Goal: Task Accomplishment & Management: Use online tool/utility

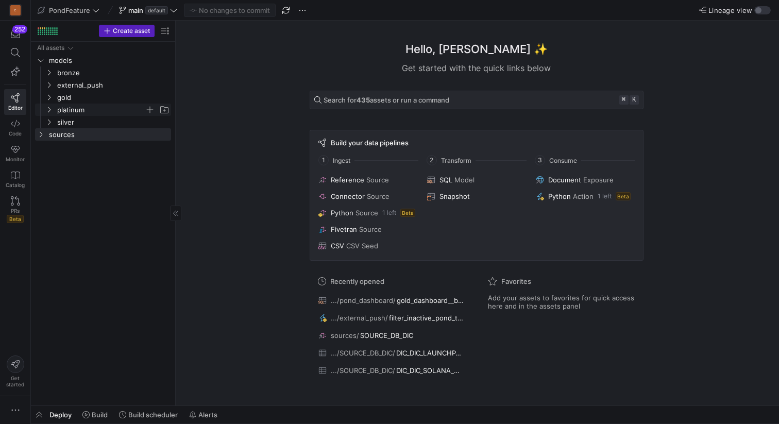
click at [50, 110] on icon "Press SPACE to select this row." at bounding box center [48, 110] width 7 height 6
click at [74, 157] on span "pond_dashboard" at bounding box center [104, 159] width 79 height 12
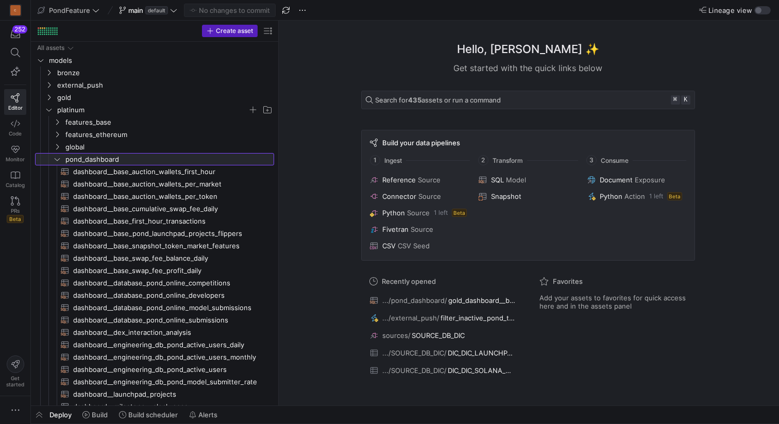
drag, startPoint x: 176, startPoint y: 166, endPoint x: 281, endPoint y: 174, distance: 105.8
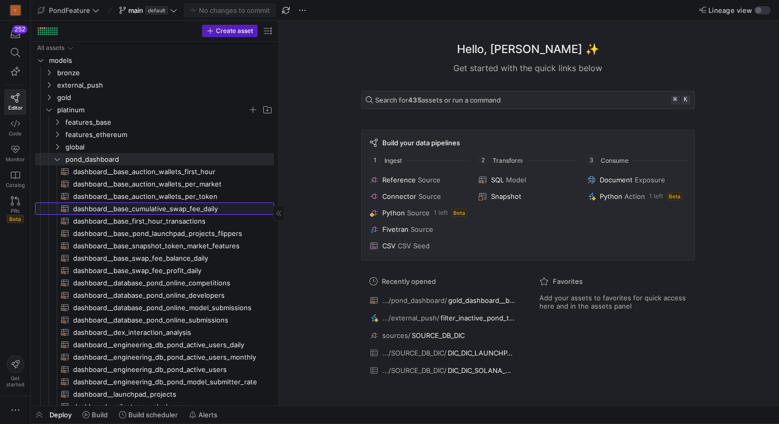
click at [172, 211] on span "dashboard__base_cumulative_swap_fee_daily​​​​​​​​​​" at bounding box center [167, 209] width 189 height 12
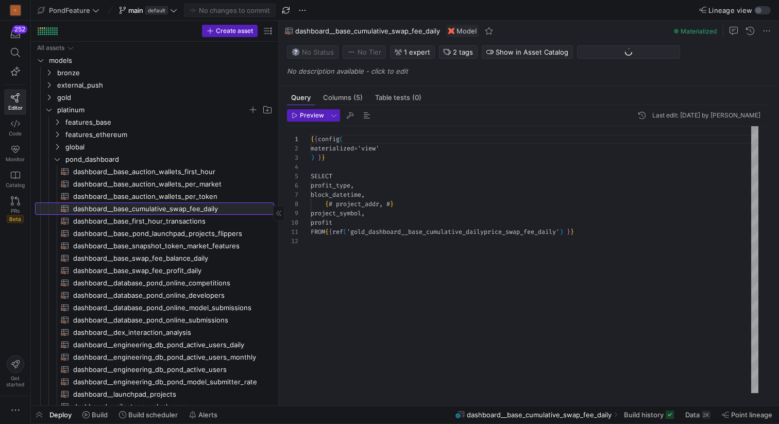
scroll to position [93, 0]
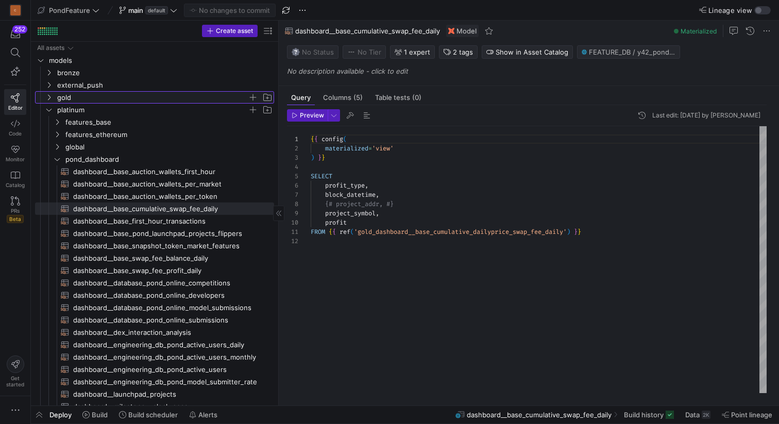
click at [50, 95] on icon "Press SPACE to select this row." at bounding box center [48, 97] width 7 height 6
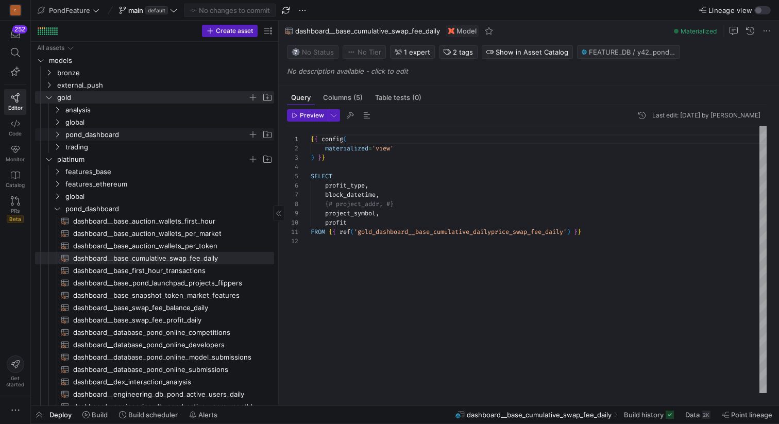
click at [89, 135] on span "pond_dashboard" at bounding box center [156, 135] width 182 height 12
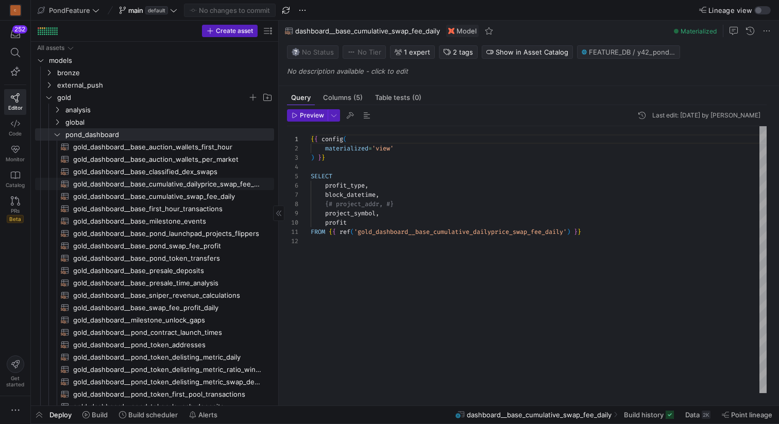
click at [153, 181] on span "gold_dashboard__base_cumulative_dailyprice_swap_fee_daily​​​​​​​​​​" at bounding box center [167, 184] width 189 height 12
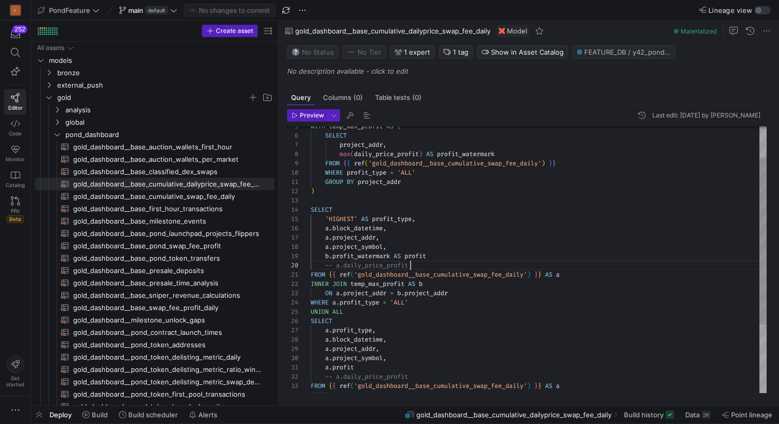
scroll to position [83, 100]
click at [422, 264] on div "SELECT 'HIGHEST' AS profit_type , a . block_datetime , a . project_addr , a . p…" at bounding box center [539, 288] width 456 height 425
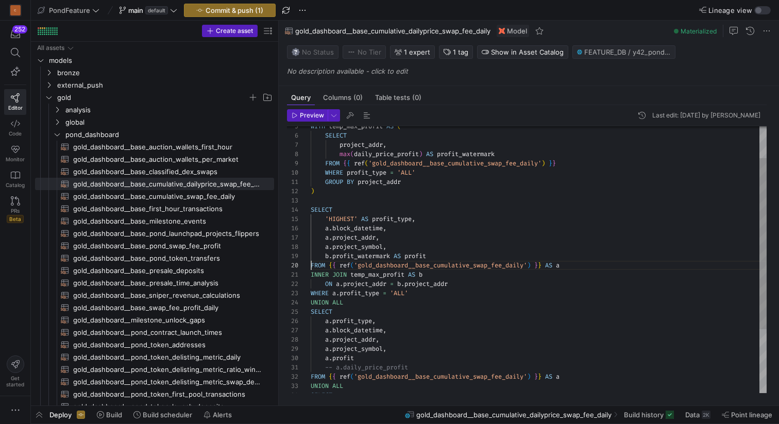
click at [390, 274] on div "SELECT 'HIGHEST' AS profit_type , a . block_datetime , a . project_addr , a . p…" at bounding box center [539, 284] width 456 height 416
click at [340, 218] on div "SELECT 'HIGHEST' AS profit_type , a . block_datetime , a . project_addr , a . p…" at bounding box center [539, 284] width 456 height 416
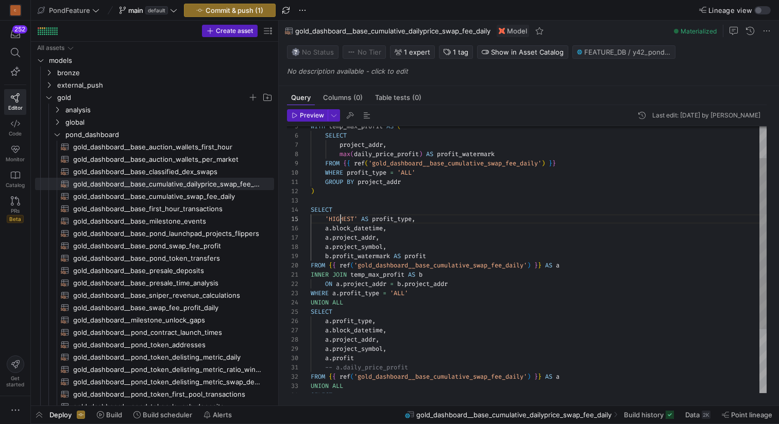
click at [340, 218] on div "SELECT 'HIGHEST' AS profit_type , a . block_datetime , a . project_addr , a . p…" at bounding box center [539, 284] width 456 height 416
click at [410, 236] on div "SELECT 'HWM' AS profit_type , a . block_datetime , a . project_addr , a . proje…" at bounding box center [539, 284] width 456 height 416
click at [400, 250] on div "SELECT 'HWM' AS profit_type , a . block_datetime , a . project_addr , a . proje…" at bounding box center [539, 284] width 456 height 416
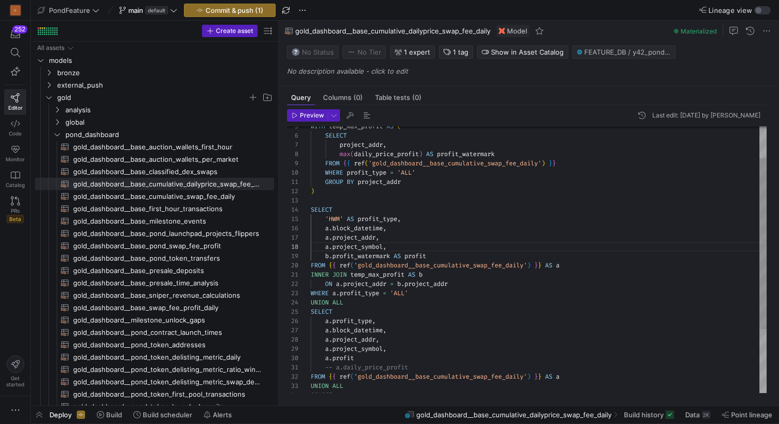
click at [439, 255] on div "SELECT 'HWM' AS profit_type , a . block_datetime , a . project_addr , a . proje…" at bounding box center [539, 284] width 456 height 416
click at [450, 274] on div "SELECT 'HWM' AS profit_type , a . block_datetime , a . project_addr , a . proje…" at bounding box center [539, 284] width 456 height 416
drag, startPoint x: 461, startPoint y: 283, endPoint x: 302, endPoint y: 274, distance: 158.8
click at [311, 274] on div "SELECT 'HWM' AS profit_type , a . block_datetime , a . project_addr , a . proje…" at bounding box center [539, 284] width 456 height 416
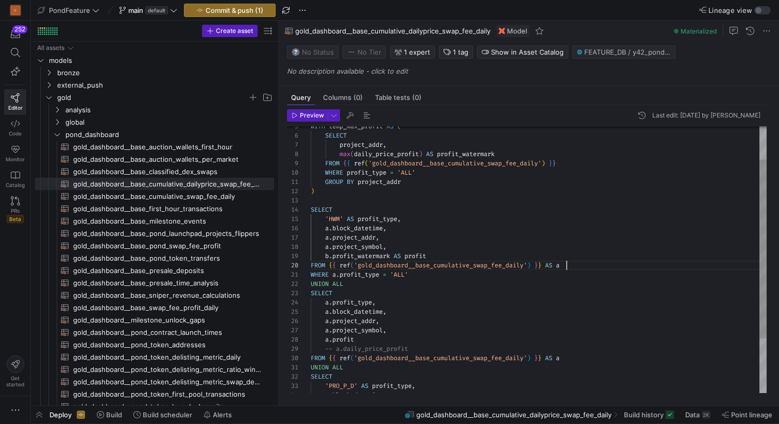
scroll to position [83, 255]
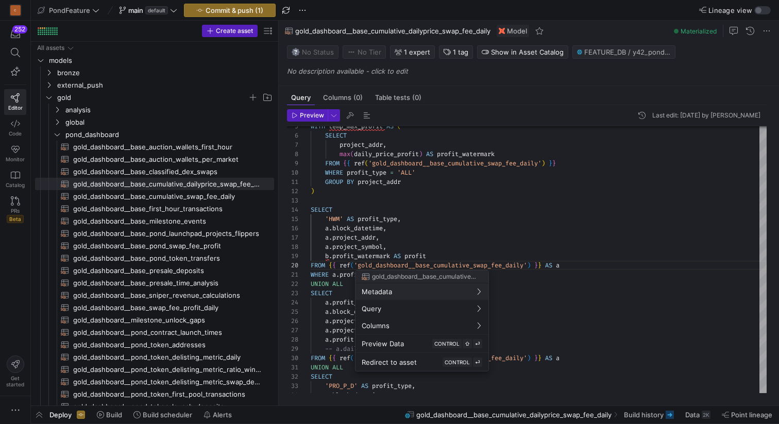
click at [371, 256] on div at bounding box center [389, 212] width 779 height 424
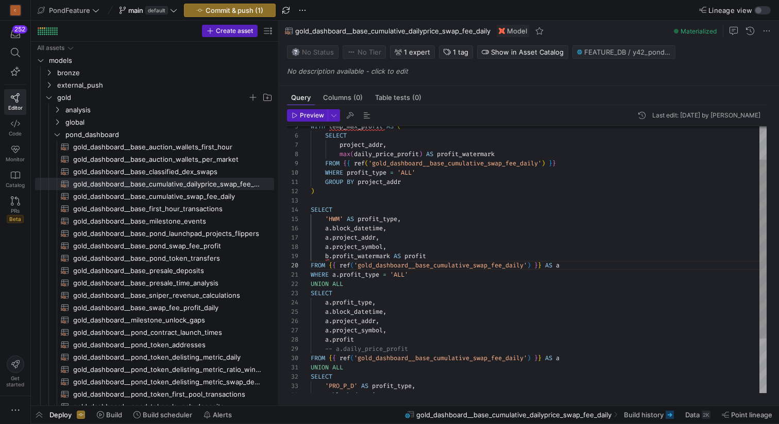
scroll to position [74, 37]
click at [347, 256] on div "SELECT 'HWM' AS profit_type , a . block_datetime , a . project_addr , a . proje…" at bounding box center [539, 275] width 456 height 398
click at [395, 151] on div "SELECT 'HWM' AS profit_type , a . block_datetime , a . project_addr , a . proje…" at bounding box center [539, 275] width 456 height 398
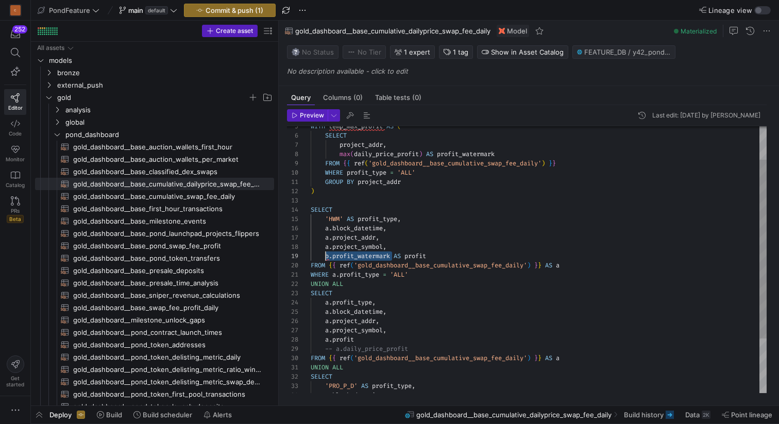
drag, startPoint x: 392, startPoint y: 256, endPoint x: 326, endPoint y: 256, distance: 65.9
click at [326, 256] on div "SELECT 'HWM' AS profit_type , a . block_datetime , a . project_addr , a . proje…" at bounding box center [539, 275] width 456 height 398
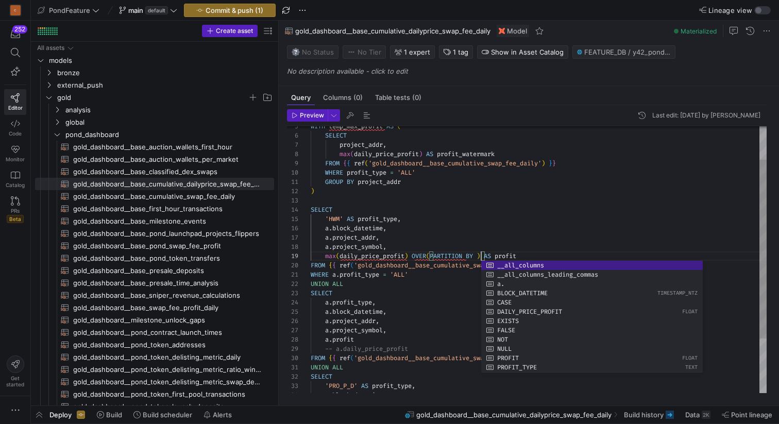
click at [357, 237] on div "SELECT 'HWM' AS profit_type , a . block_datetime , a . project_addr , a . proje…" at bounding box center [539, 275] width 456 height 398
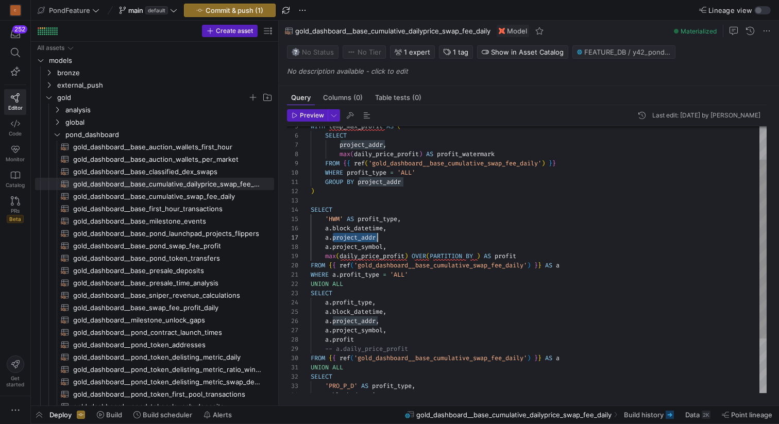
scroll to position [56, 67]
click at [357, 237] on div "SELECT 'HWM' AS profit_type , a . block_datetime , a . project_addr , a . proje…" at bounding box center [539, 275] width 456 height 398
click at [358, 239] on div "SELECT 'HWM' AS profit_type , a . block_datetime , a . project_addr , a . proje…" at bounding box center [539, 275] width 456 height 398
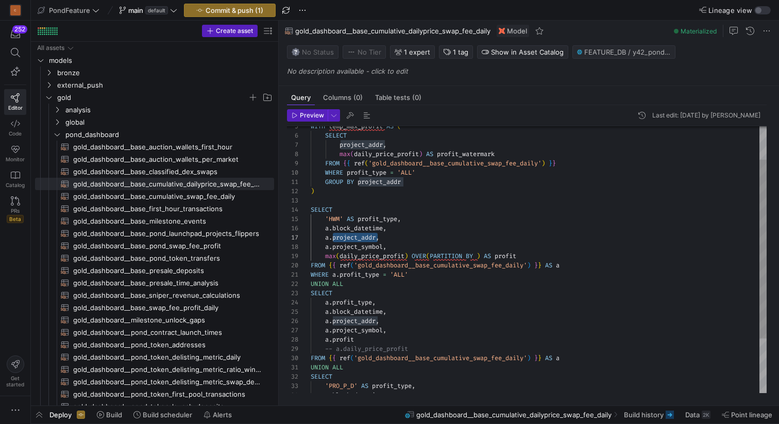
click at [479, 255] on div "SELECT 'HWM' AS profit_type , a . block_datetime , a . project_addr , a . proje…" at bounding box center [539, 275] width 456 height 398
click at [350, 228] on div "SELECT 'HWM' AS profit_type , a . block_datetime , a . project_addr , a . proje…" at bounding box center [539, 275] width 456 height 398
click at [563, 256] on div "SELECT 'HWM' AS profit_type , a . block_datetime , a . project_addr , a . proje…" at bounding box center [539, 275] width 456 height 398
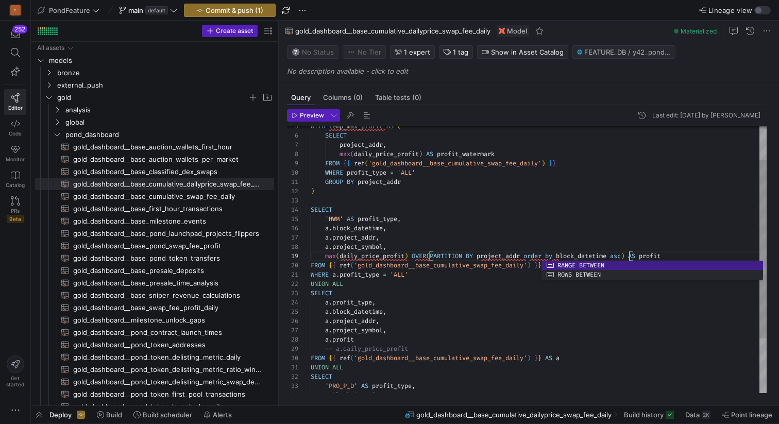
scroll to position [74, 319]
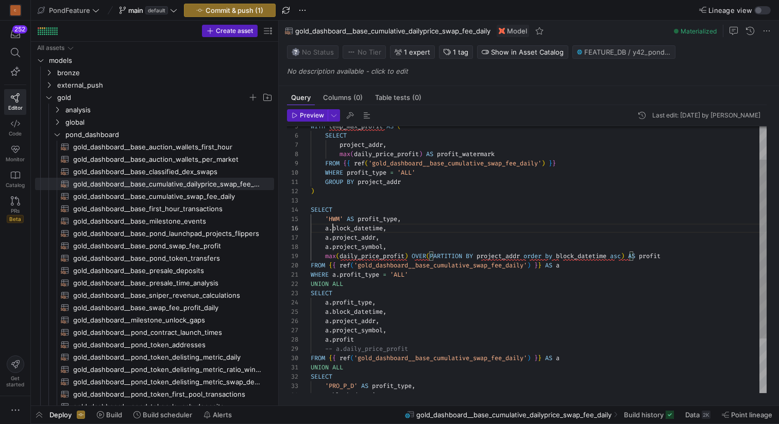
click at [333, 229] on div "SELECT 'HWM' AS profit_type , a . block_datetime , a . project_addr , a . proje…" at bounding box center [539, 275] width 456 height 398
click at [333, 236] on div "SELECT 'HWM' AS profit_type , block_datetime , a . project_addr , a . project_s…" at bounding box center [539, 275] width 456 height 398
click at [333, 248] on div "SELECT 'HWM' AS profit_type , block_datetime , project_addr , a . project_symbo…" at bounding box center [539, 275] width 456 height 398
click at [405, 240] on div "SELECT 'HWM' AS profit_type , block_datetime , project_addr , project_symbol , …" at bounding box center [539, 275] width 456 height 398
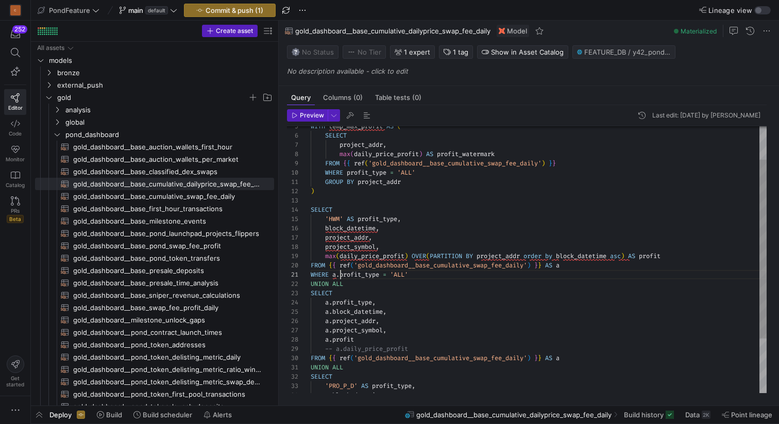
click at [341, 274] on div "SELECT 'HWM' AS profit_type , block_datetime , project_addr , project_symbol , …" at bounding box center [539, 275] width 456 height 398
click at [580, 266] on div "SELECT 'HWM' AS profit_type , block_datetime , project_addr , project_symbol , …" at bounding box center [539, 275] width 456 height 398
click at [422, 275] on div "SELECT 'HWM' AS profit_type , block_datetime , project_addr , project_symbol , …" at bounding box center [539, 275] width 456 height 398
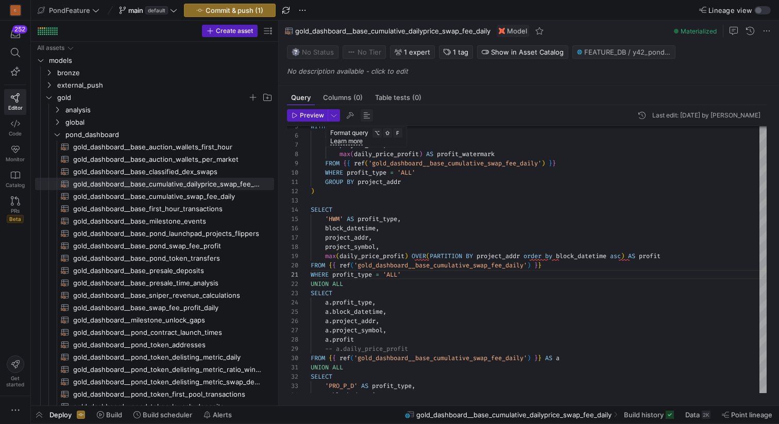
click at [365, 114] on span "button" at bounding box center [366, 115] width 12 height 12
click at [446, 205] on div "SELECT 'HWM' AS profit_type , block_datetime , project_addr , project_symbol , …" at bounding box center [539, 270] width 456 height 388
click at [431, 198] on div "SELECT 'HWM' AS profit_type , block_datetime , project_addr , project_symbol , …" at bounding box center [539, 270] width 456 height 388
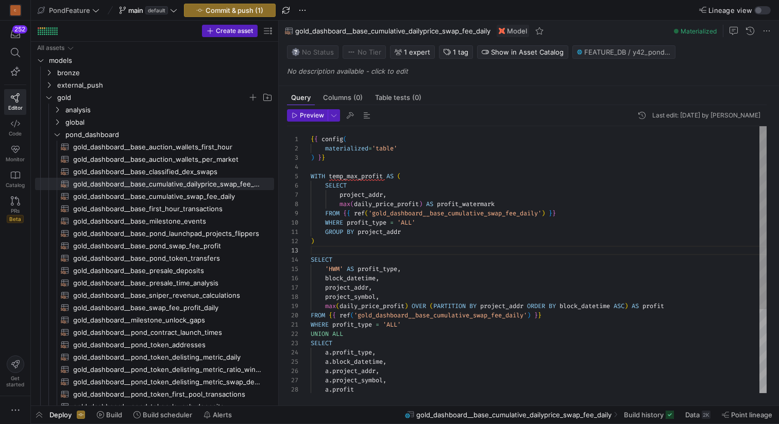
click at [360, 180] on div "SELECT 'HWM' AS profit_type , block_datetime , project_addr , project_symbol , …" at bounding box center [539, 320] width 456 height 388
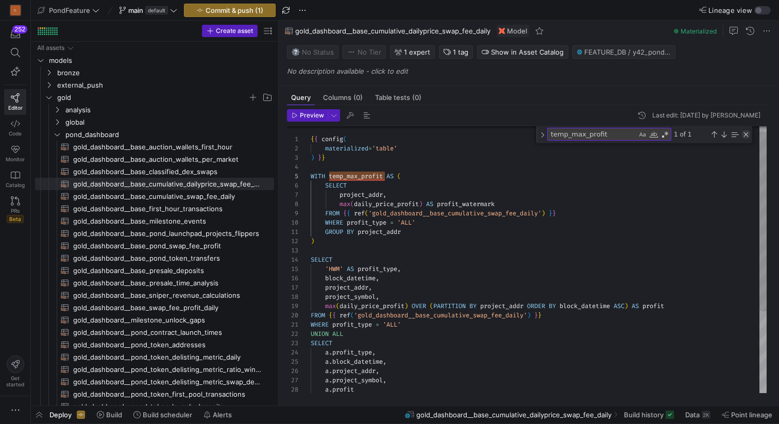
click at [747, 134] on div "Close (Escape)" at bounding box center [746, 134] width 8 height 8
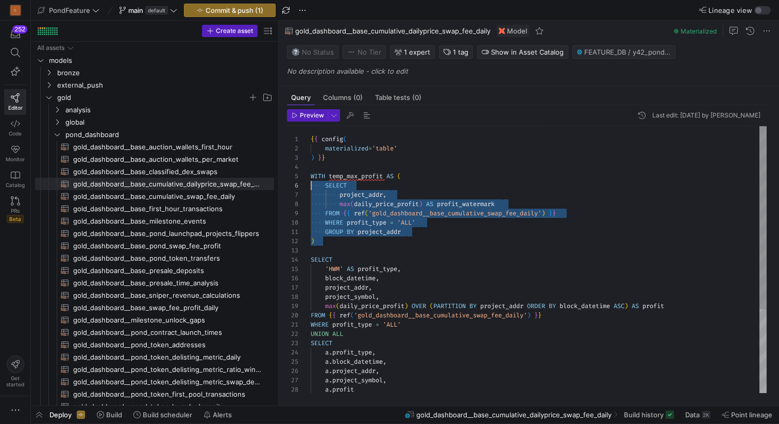
scroll to position [37, 0]
drag, startPoint x: 338, startPoint y: 246, endPoint x: 300, endPoint y: 178, distance: 78.2
click at [311, 178] on div "SELECT 'HWM' AS profit_type , block_datetime , project_addr , project_symbol , …" at bounding box center [539, 320] width 456 height 388
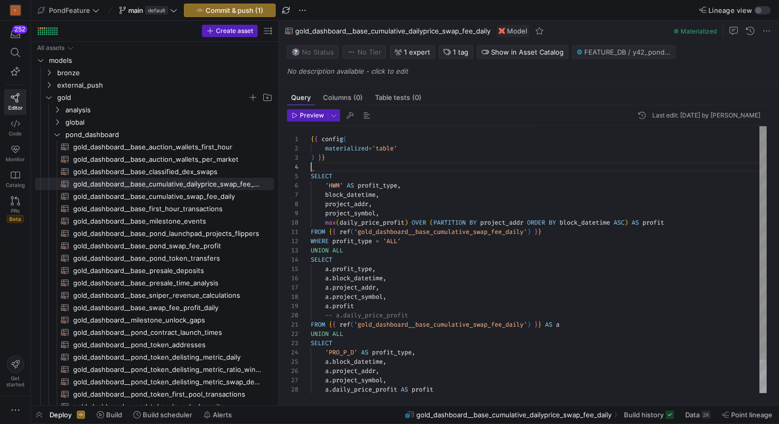
scroll to position [28, 0]
click at [347, 165] on div "SELECT 'HWM' AS profit_type , block_datetime , project_addr , project_symbol , …" at bounding box center [539, 278] width 456 height 305
click at [365, 113] on span "button" at bounding box center [366, 115] width 12 height 12
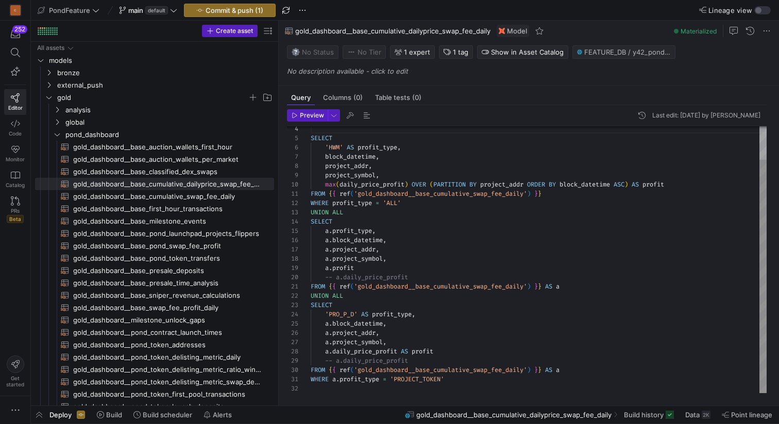
scroll to position [9, 93]
click at [427, 201] on div "SELECT 'HWM' AS profit_type , block_datetime , project_addr , project_symbol , …" at bounding box center [539, 240] width 456 height 305
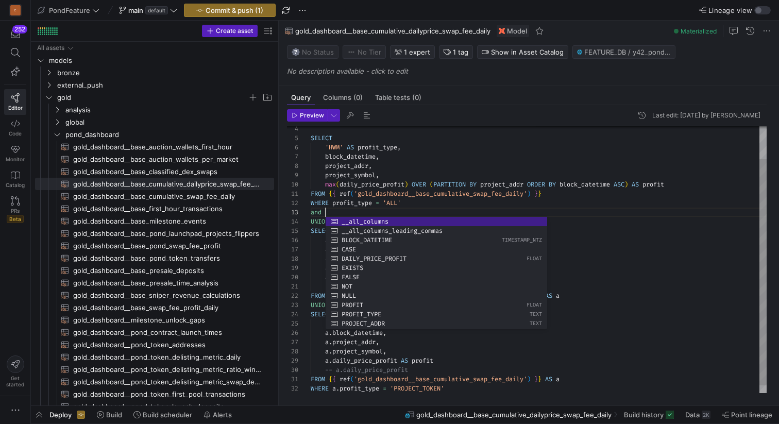
scroll to position [19, 15]
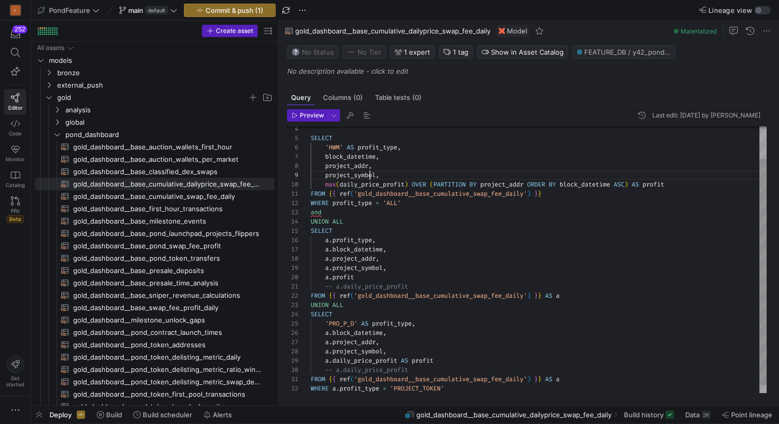
click at [369, 173] on div "SELECT 'HWM' AS profit_type , block_datetime , project_addr , project_symbol , …" at bounding box center [539, 245] width 456 height 314
click at [345, 210] on div "SELECT 'HWM' AS profit_type , block_datetime , project_addr , project_symbol , …" at bounding box center [539, 245] width 456 height 314
click at [360, 220] on div "SELECT 'HWM' AS profit_type , block_datetime , project_addr , project_symbol , …" at bounding box center [539, 245] width 456 height 314
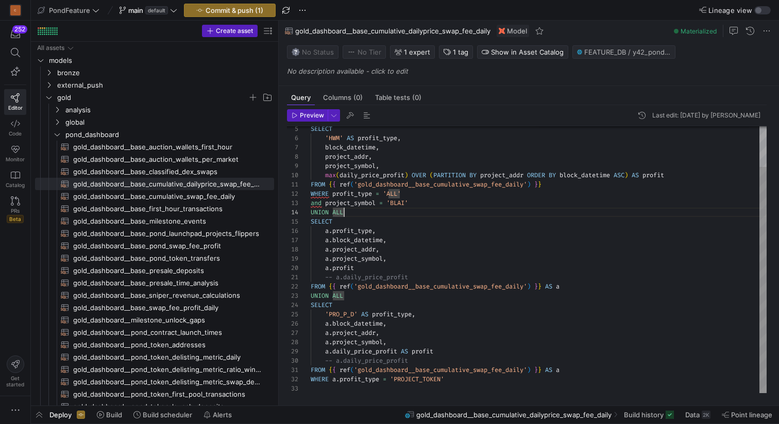
type textarea "FROM {{ ref('gold_dashboard__base_cumulative_swap_fee_daily') }} WHERE profit_t…"
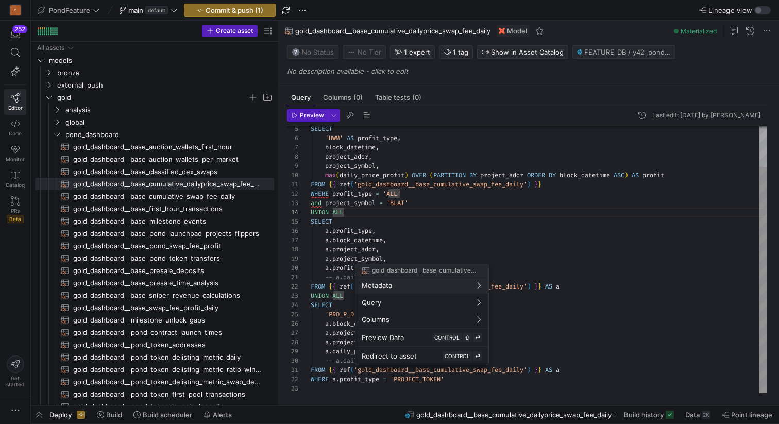
click at [456, 370] on div at bounding box center [389, 212] width 779 height 424
click at [348, 204] on div at bounding box center [389, 212] width 779 height 424
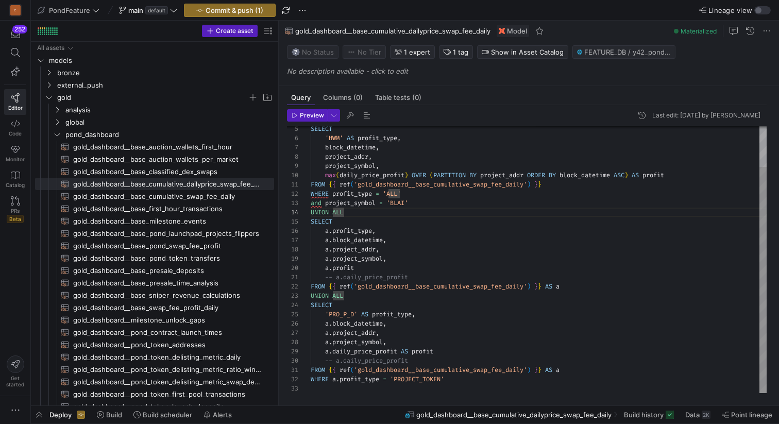
click at [311, 212] on span "UNION" at bounding box center [320, 212] width 18 height 8
click at [312, 212] on div "SELECT 'HWM' AS profit_type , block_datetime , project_addr , project_symbol , …" at bounding box center [539, 236] width 456 height 314
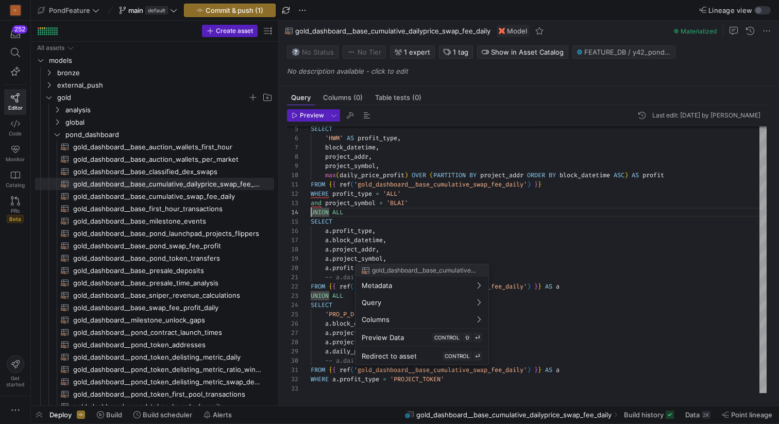
click at [457, 378] on div at bounding box center [389, 212] width 779 height 424
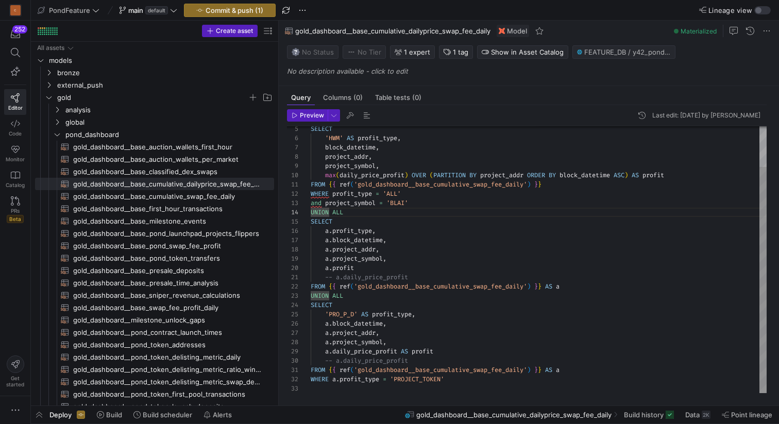
scroll to position [28, 137]
click at [457, 378] on div "SELECT 'HWM' AS profit_type , block_datetime , project_addr , project_symbol , …" at bounding box center [539, 236] width 456 height 314
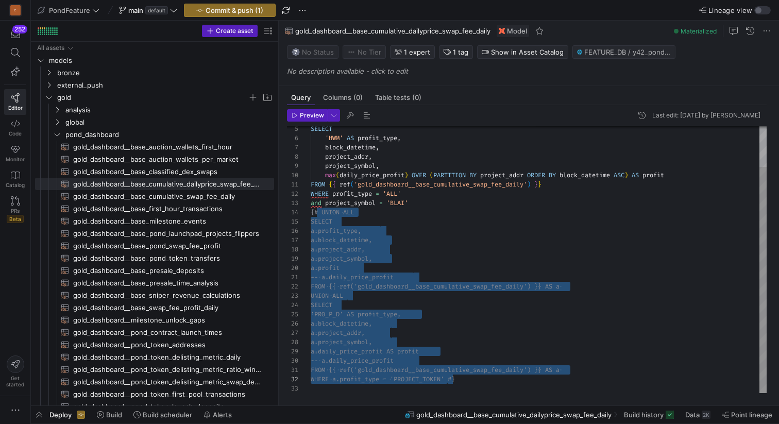
click at [444, 217] on div "SELECT 'HWM' AS profit_type , block_datetime , project_addr , project_symbol , …" at bounding box center [539, 236] width 456 height 314
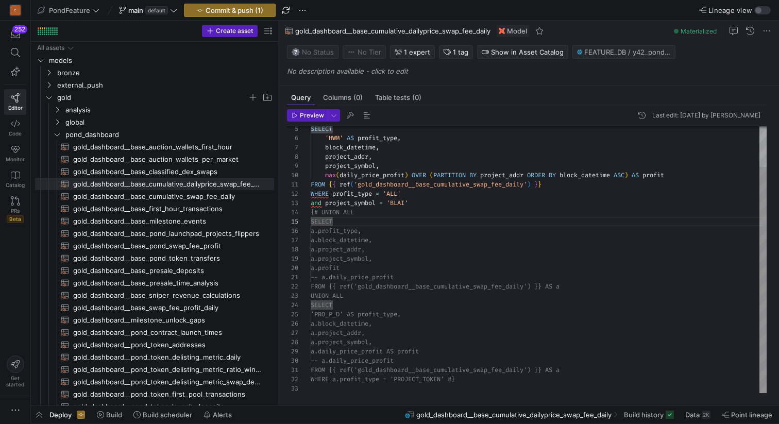
scroll to position [19, 100]
click at [432, 201] on div "SELECT 'HWM' AS profit_type , block_datetime , project_addr , project_symbol , …" at bounding box center [539, 236] width 456 height 314
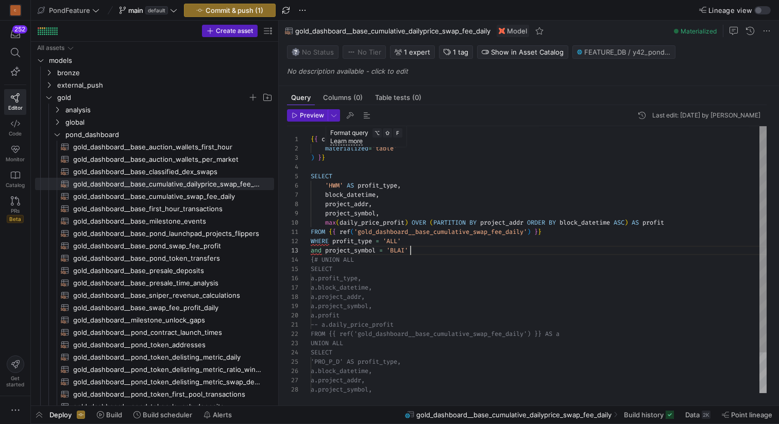
scroll to position [28, 0]
click at [378, 165] on div "SELECT 'HWM' AS profit_type , block_datetime , project_addr , project_symbol , …" at bounding box center [539, 283] width 456 height 314
click at [303, 115] on span "Preview" at bounding box center [312, 115] width 24 height 7
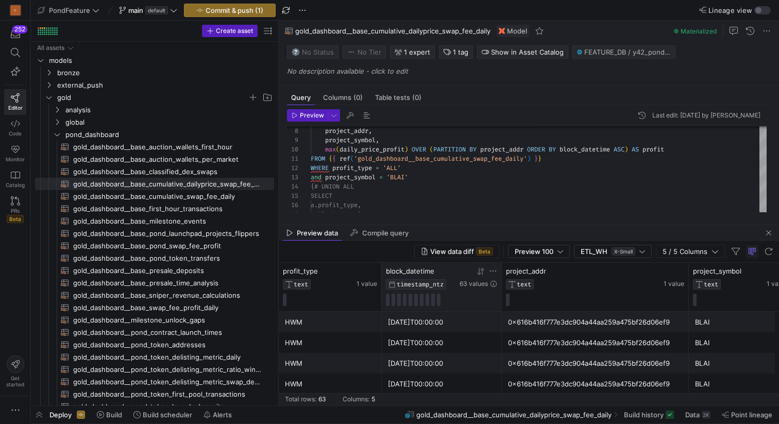
click at [478, 272] on icon at bounding box center [480, 271] width 8 height 8
click at [479, 272] on icon at bounding box center [479, 271] width 4 height 7
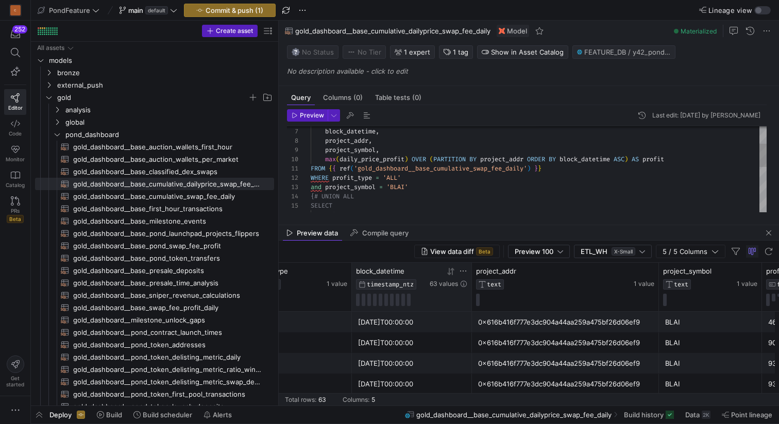
scroll to position [19, 100]
click at [428, 185] on div "and project_symbol = 'BLAI' WHERE profit_type = 'ALL' FROM { { ref ( 'gold_dash…" at bounding box center [539, 220] width 456 height 314
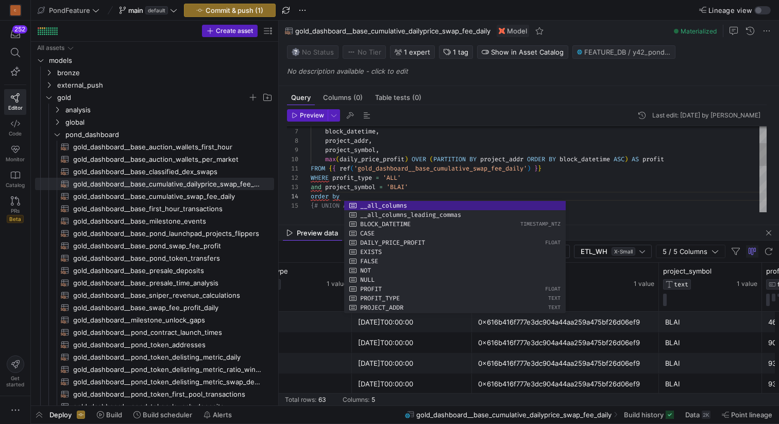
click at [423, 182] on div "and project_symbol = 'BLAI' WHERE profit_type = 'ALL' FROM { { ref ( 'gold_dash…" at bounding box center [539, 224] width 456 height 323
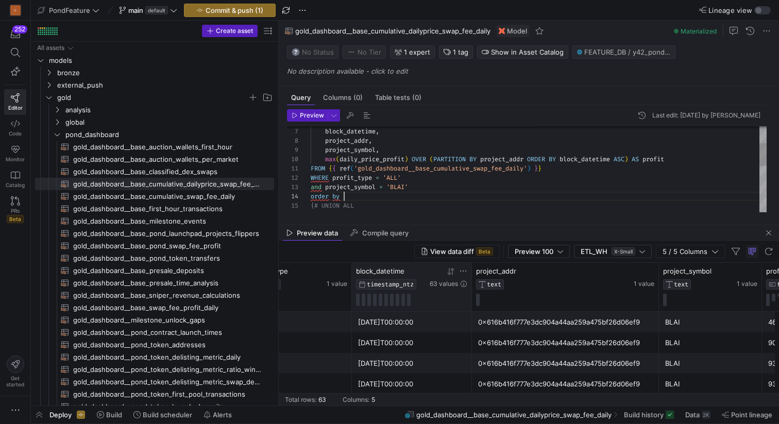
click at [363, 196] on div "and project_symbol = 'BLAI' WHERE profit_type = 'ALL' FROM { { ref ( 'gold_dash…" at bounding box center [539, 224] width 456 height 323
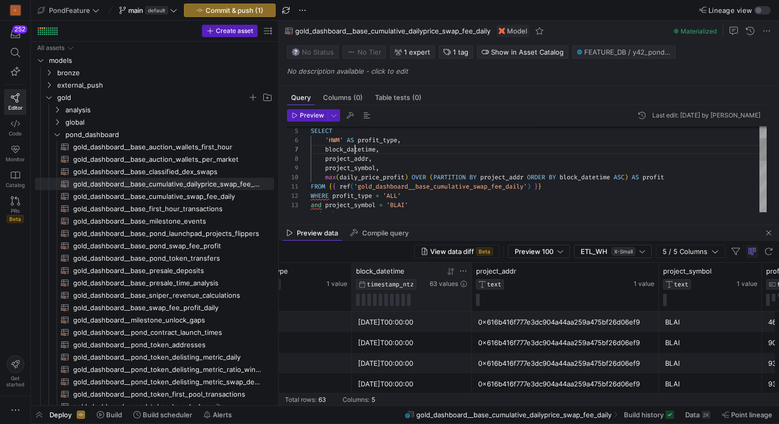
click at [355, 149] on div "and project_symbol = 'BLAI' WHERE profit_type = 'ALL' FROM { { ref ( 'gold_dash…" at bounding box center [539, 242] width 456 height 323
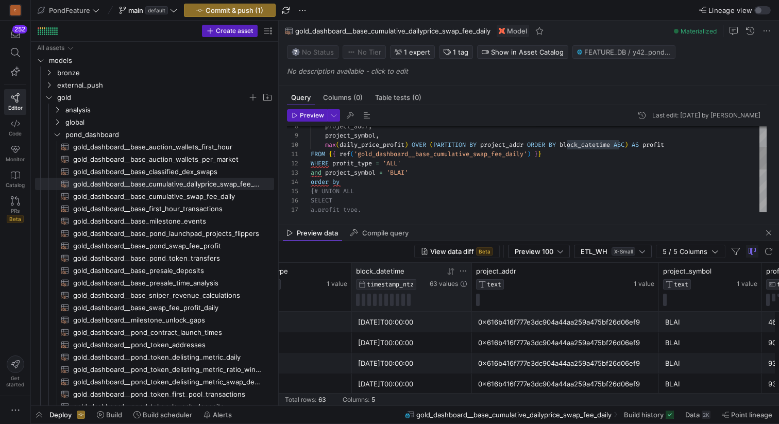
click at [367, 184] on div "and project_symbol = 'BLAI' WHERE profit_type = 'ALL' FROM { { ref ( 'gold_dash…" at bounding box center [539, 209] width 456 height 323
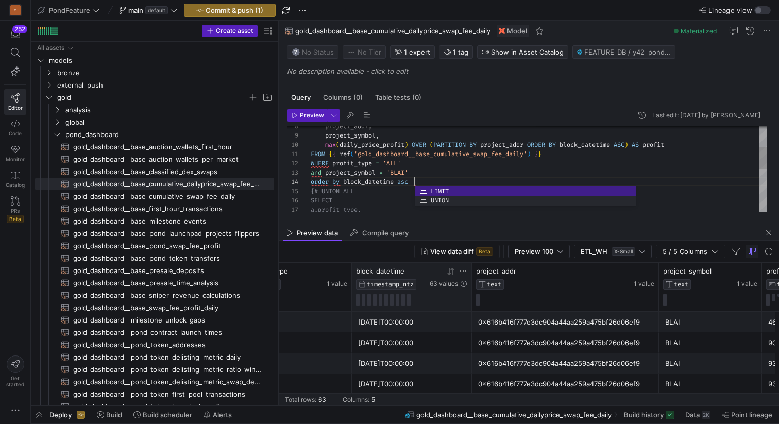
scroll to position [28, 100]
click at [420, 171] on div "and project_symbol = 'BLAI' WHERE profit_type = 'ALL' FROM { { ref ( 'gold_dash…" at bounding box center [539, 209] width 456 height 323
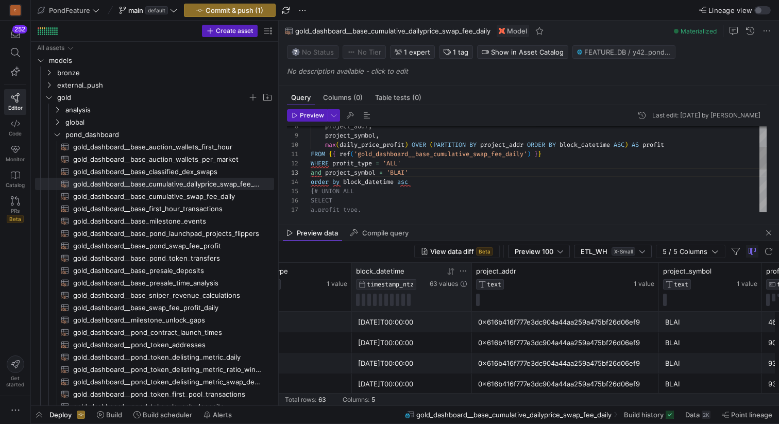
click at [421, 184] on div "and project_symbol = 'BLAI' WHERE profit_type = 'ALL' FROM { { ref ( 'gold_dash…" at bounding box center [539, 209] width 456 height 323
click at [299, 117] on span "Preview" at bounding box center [307, 115] width 32 height 7
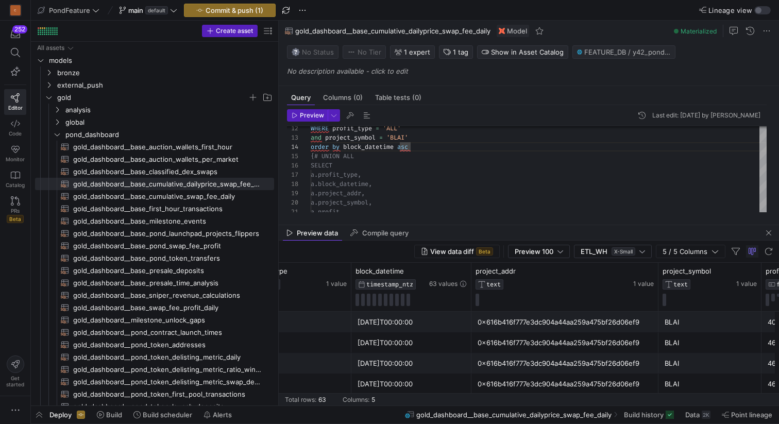
scroll to position [0, 92]
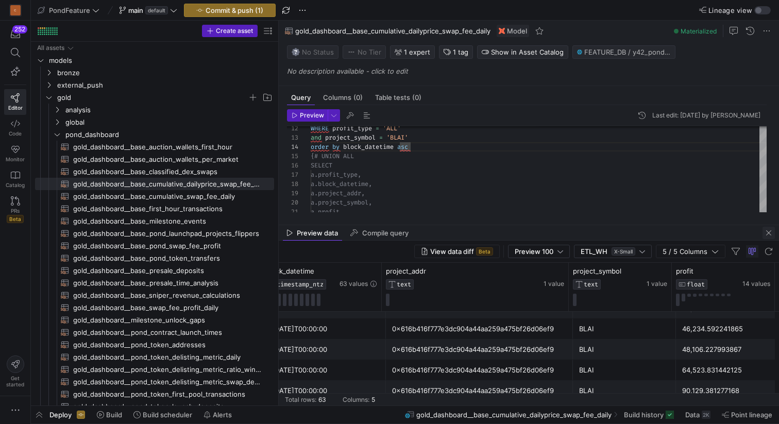
click at [770, 233] on span "button" at bounding box center [768, 233] width 12 height 12
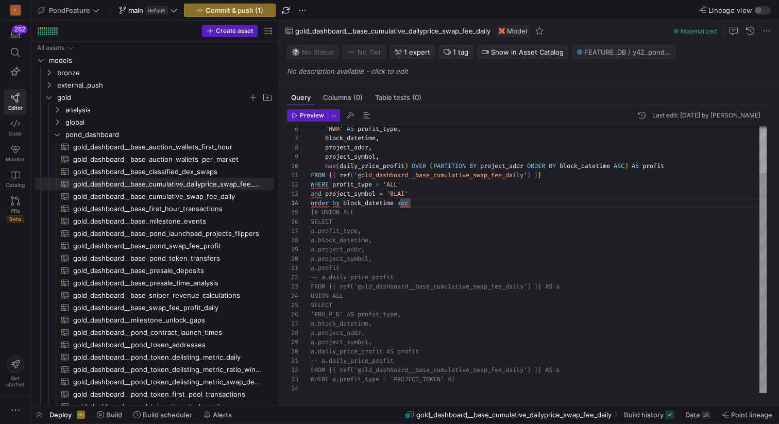
scroll to position [28, 99]
click at [431, 201] on div "WHERE profit_type = 'ALL' and project_symbol = 'BLAI' order by block_datetime a…" at bounding box center [539, 231] width 456 height 323
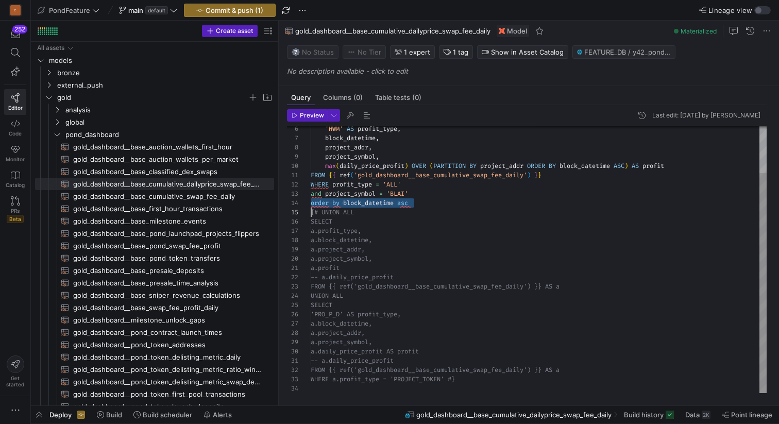
scroll to position [28, 0]
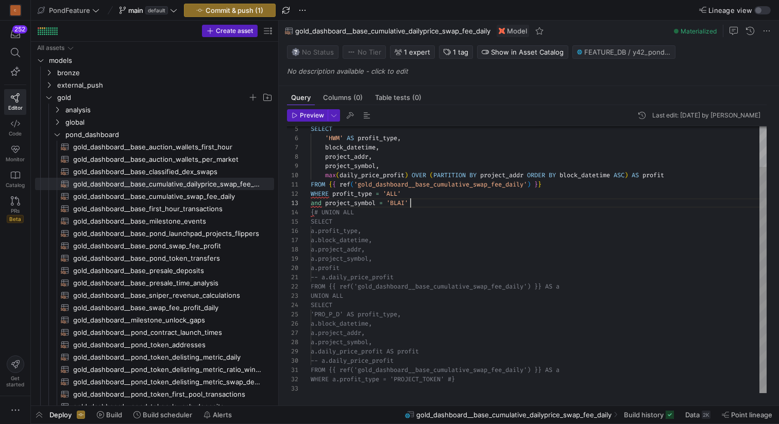
click at [425, 199] on div "WHERE profit_type = 'ALL' and project_symbol = 'BLAI' {# UNION ALL SELECT a.pro…" at bounding box center [539, 236] width 456 height 314
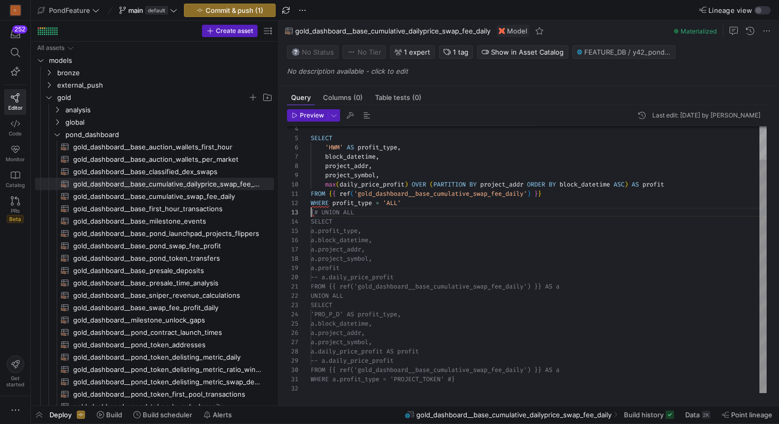
scroll to position [19, 44]
click at [372, 212] on div "WHERE profit_type = 'ALL' {# UNION ALL SELECT a.profit_type, a.block_datetime, …" at bounding box center [539, 240] width 456 height 305
click at [468, 383] on div "WHERE profit_type = 'ALL' {# UNION ALL SELECT a.profit_type, a.block_datetime, …" at bounding box center [539, 240] width 456 height 305
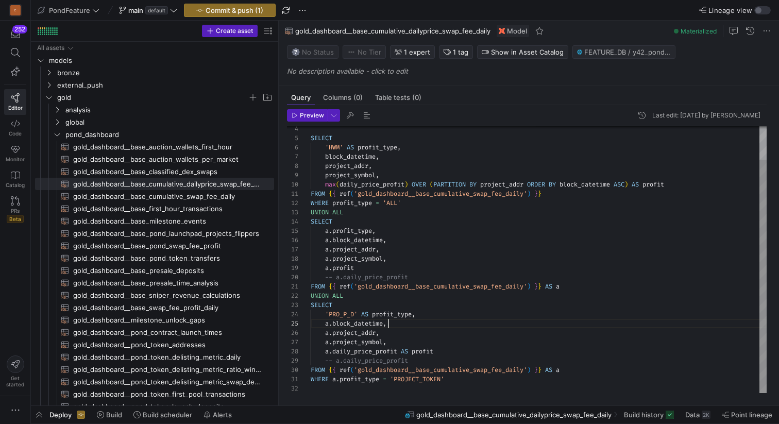
click at [487, 322] on div "WHERE profit_type = 'ALL' UNION ALL SELECT a . profit_type , a . block_datetime…" at bounding box center [539, 240] width 456 height 305
click at [448, 386] on div "WHERE profit_type = 'ALL' UNION ALL SELECT a . profit_type , a . block_datetime…" at bounding box center [539, 240] width 456 height 305
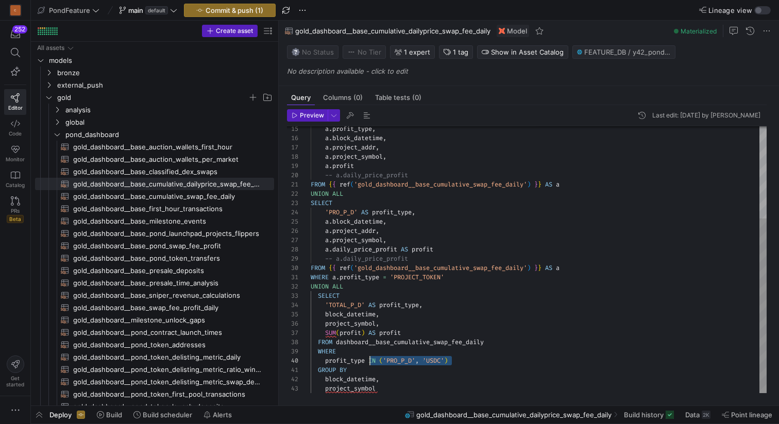
scroll to position [83, 59]
drag, startPoint x: 457, startPoint y: 362, endPoint x: 369, endPoint y: 363, distance: 87.5
click at [369, 363] on div "a . profit_type , a . block_datetime , a . project_addr , a . project_symbol , …" at bounding box center [539, 189] width 456 height 407
click at [386, 357] on div "a . profit_type , a . block_datetime , a . project_addr , a . project_symbol , …" at bounding box center [539, 189] width 456 height 407
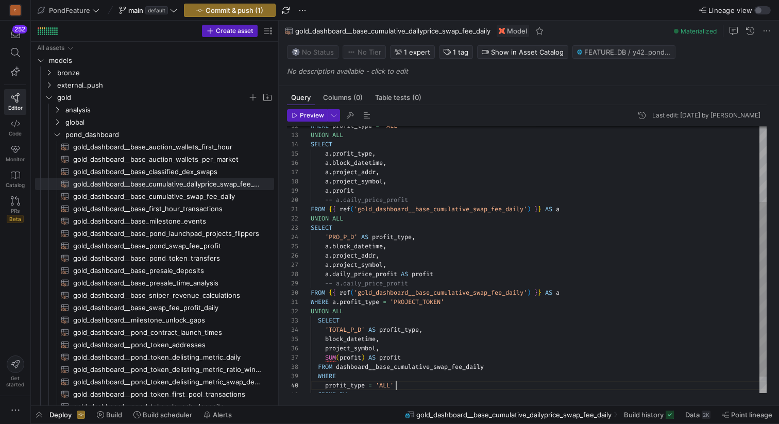
click at [353, 152] on div "a . profit_type , a . block_datetime , a . project_addr , a . project_symbol , …" at bounding box center [539, 214] width 456 height 407
click at [354, 162] on div "a . profit_type , a . block_datetime , a . project_addr , a . project_symbol , …" at bounding box center [539, 214] width 456 height 407
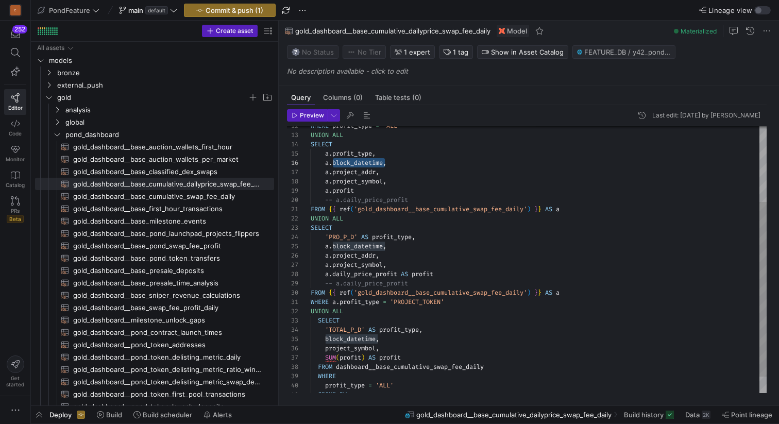
click at [354, 171] on div "a . profit_type , a . block_datetime , a . project_addr , a . project_symbol , …" at bounding box center [539, 214] width 456 height 407
click at [393, 343] on div "a . profit_type , a . block_datetime , a . project_addr , a . project_symbol , …" at bounding box center [539, 214] width 456 height 407
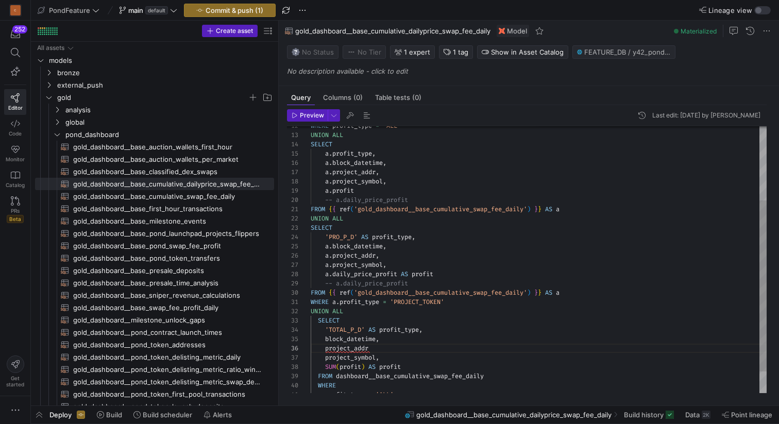
scroll to position [46, 63]
click at [360, 358] on div "a . profit_type , a . block_datetime , a . project_addr , a . project_symbol , …" at bounding box center [539, 219] width 456 height 416
click at [359, 276] on div "a . profit_type , a . block_datetime , a . project_addr , a . project_symbol , …" at bounding box center [539, 219] width 456 height 416
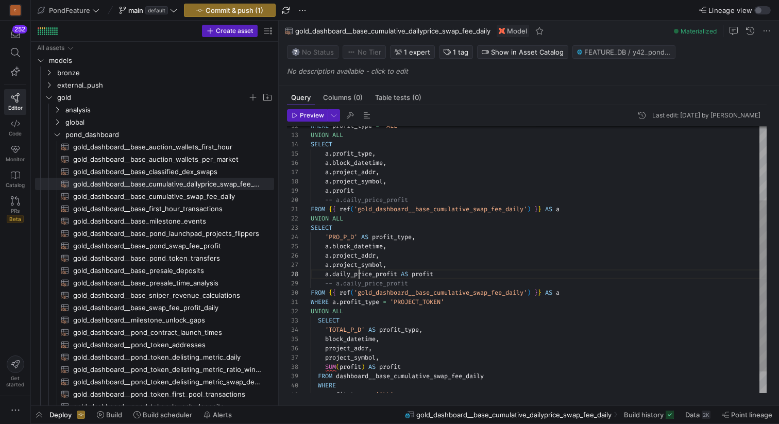
click at [359, 276] on div "a . profit_type , a . block_datetime , a . project_addr , a . project_symbol , …" at bounding box center [539, 219] width 456 height 416
click at [352, 367] on div "a . profit_type , a . block_datetime , a . project_addr , a . project_symbol , …" at bounding box center [539, 219] width 456 height 416
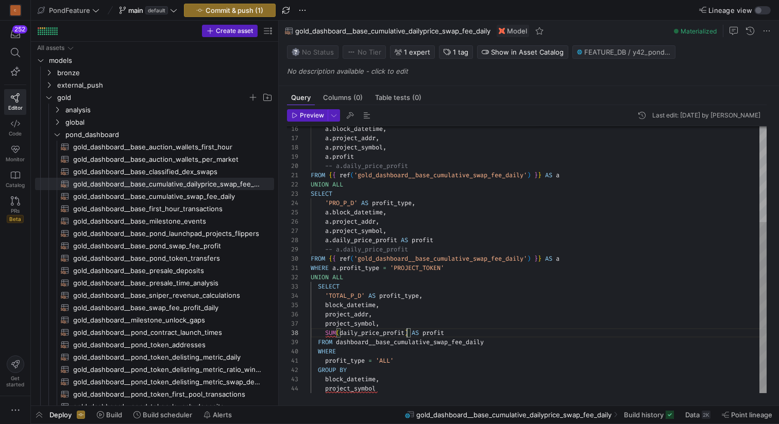
click at [411, 333] on div "a . block_datetime , a . project_addr , a . project_symbol , a . profit -- a.da…" at bounding box center [539, 185] width 456 height 416
click at [340, 333] on div "a . block_datetime , a . project_addr , a . project_symbol , a . profit -- a.da…" at bounding box center [539, 185] width 456 height 416
drag, startPoint x: 383, startPoint y: 387, endPoint x: 302, endPoint y: 371, distance: 82.9
click at [311, 371] on div "a . block_datetime , a . project_addr , a . project_symbol , a . profit -- a.da…" at bounding box center [539, 185] width 456 height 416
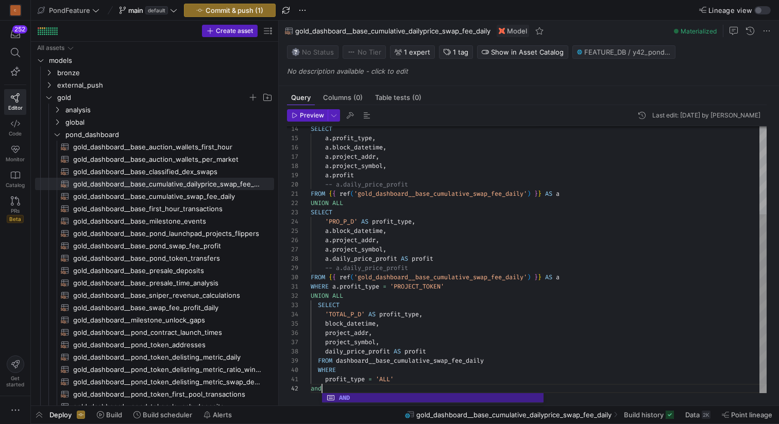
scroll to position [9, 15]
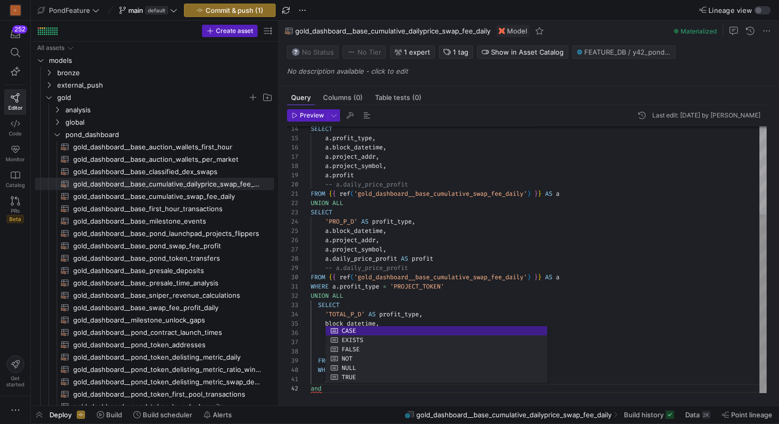
click at [456, 301] on div "a . block_datetime , a . project_addr , a . project_symbol , a . profit -- a.da…" at bounding box center [539, 194] width 456 height 398
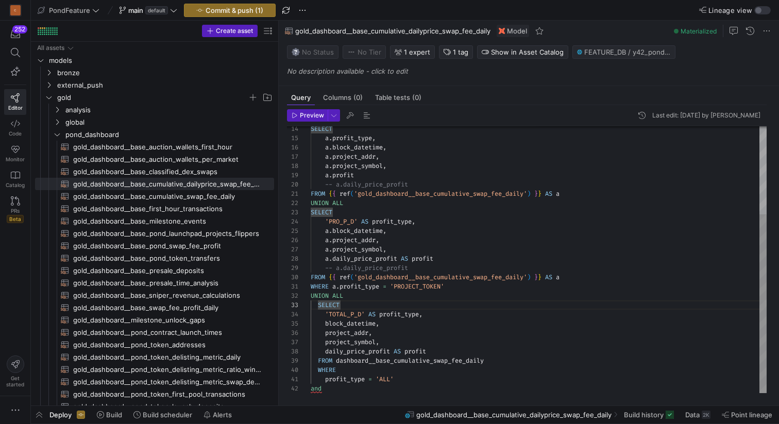
click at [361, 332] on div "a . block_datetime , a . project_addr , a . project_symbol , a . profit -- a.da…" at bounding box center [539, 194] width 456 height 398
click at [359, 345] on div "a . block_datetime , a . project_addr , a . project_symbol , a . profit -- a.da…" at bounding box center [539, 194] width 456 height 398
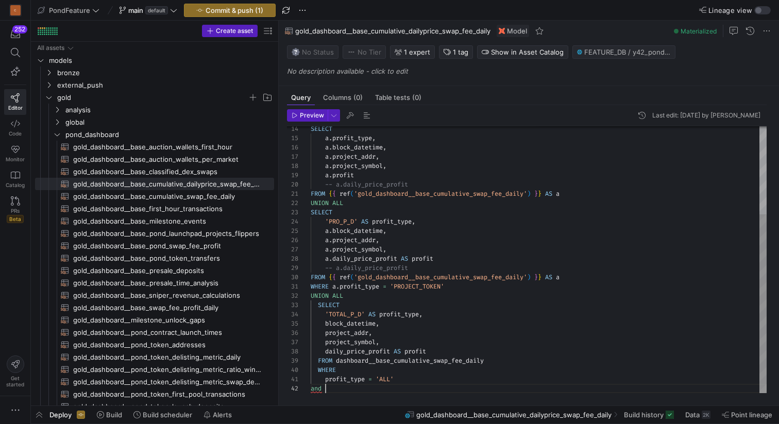
click at [347, 390] on div "a . block_datetime , a . project_addr , a . project_symbol , a . profit -- a.da…" at bounding box center [539, 194] width 456 height 398
click at [442, 295] on div "a . block_datetime , a . project_addr , a . project_symbol , a . profit -- a.da…" at bounding box center [539, 194] width 456 height 398
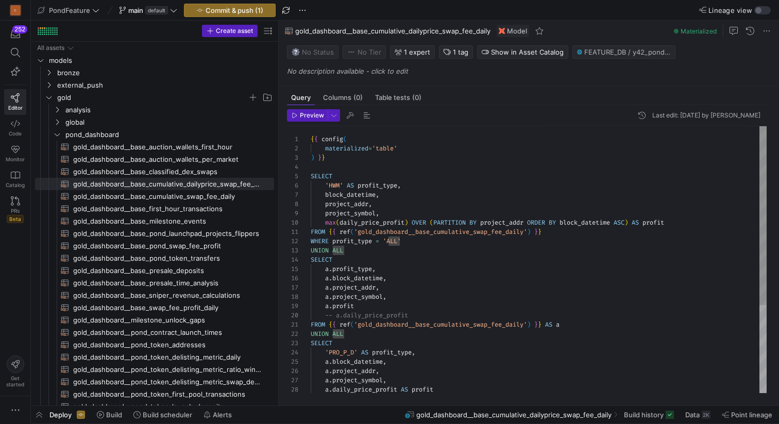
scroll to position [37, 22]
click at [344, 173] on div "a . block_datetime , a . project_addr , a . project_symbol , a . profit -- a.da…" at bounding box center [539, 325] width 456 height 398
click at [323, 170] on div "a . block_datetime , a . project_addr , a . project_symbol , a . profit -- a.da…" at bounding box center [539, 325] width 456 height 398
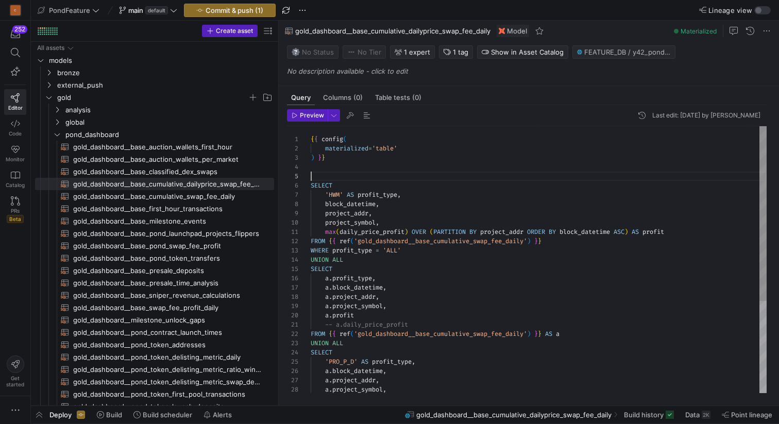
scroll to position [37, 0]
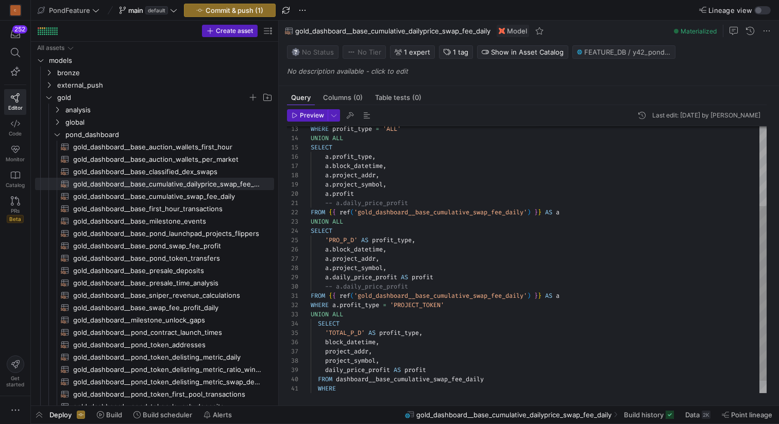
type textarea "{{ config( materialized='table' ) }} SELECT 'HWM' AS profit_type, block_datetim…"
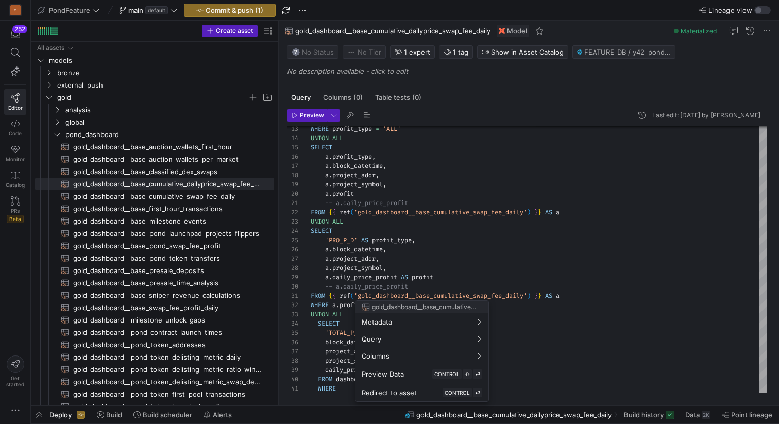
click at [345, 316] on div at bounding box center [389, 212] width 779 height 424
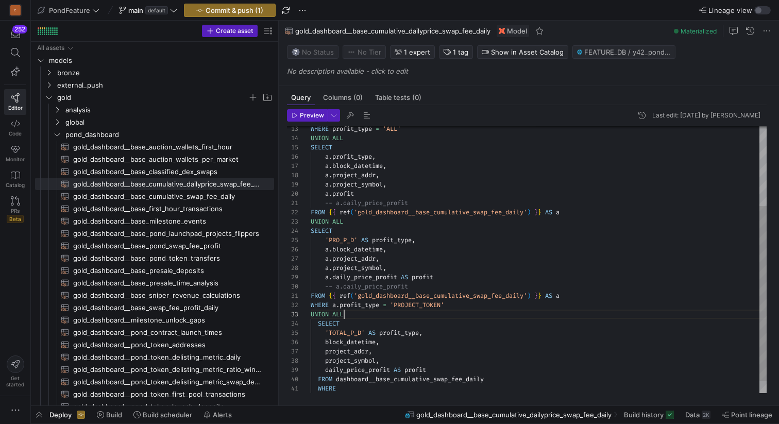
scroll to position [19, 33]
click at [348, 316] on div "a . block_datetime , a . project_addr , a . project_symbol , a . profit -- a.da…" at bounding box center [539, 208] width 456 height 407
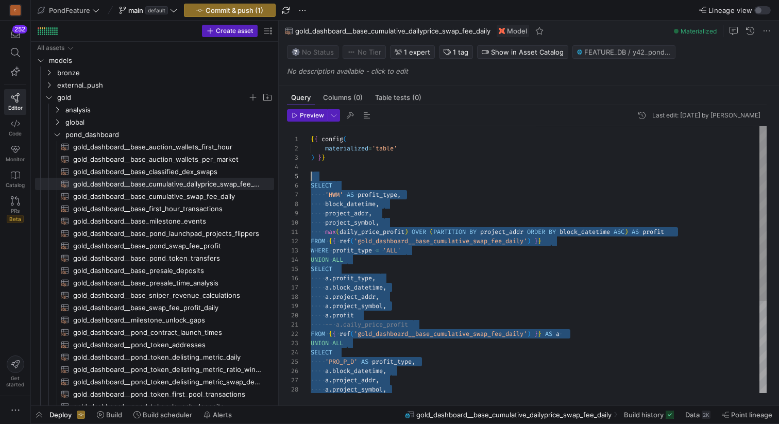
click at [318, 175] on div "a . block_datetime , a . project_addr , a . project_symbol , a . profit -- a.da…" at bounding box center [539, 329] width 456 height 407
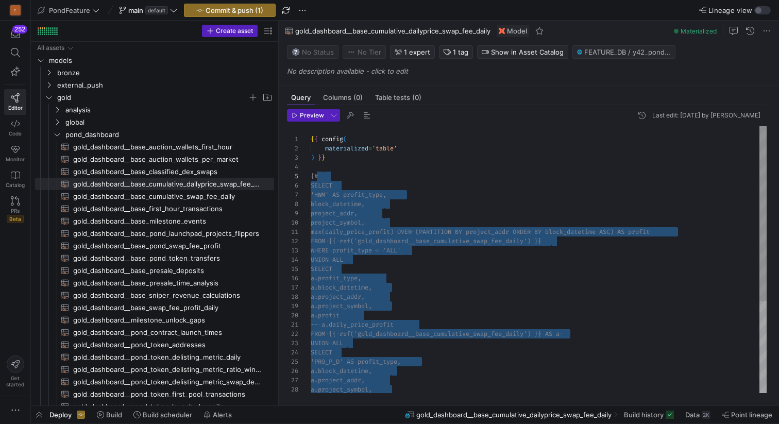
click at [440, 156] on div "a.block_datetime, a.project_addr, a.project_symbol, a.profit -- a.daily_price_p…" at bounding box center [539, 329] width 456 height 407
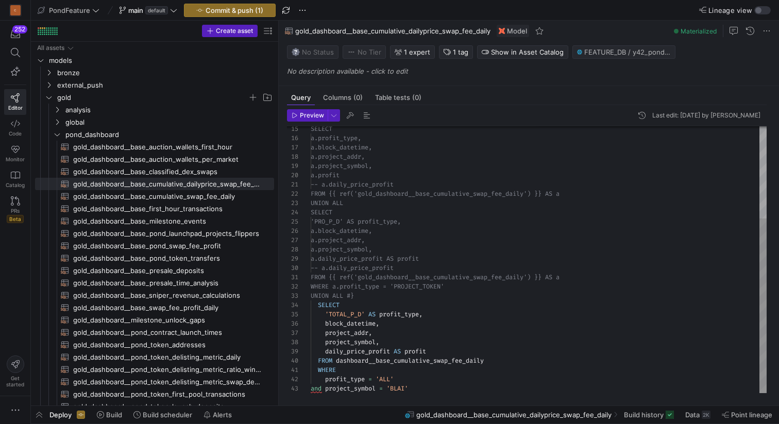
scroll to position [19, 44]
click at [373, 294] on div "a.block_datetime, a.project_addr, a.project_symbol, a.profit -- a.daily_price_p…" at bounding box center [539, 189] width 456 height 407
click at [423, 393] on div "Preview Last edit: [DATE] by [PERSON_NAME] z 17 18 19 20 21 22 23 24 25 26 27 2…" at bounding box center [527, 251] width 496 height 292
click at [421, 389] on div "a.block_datetime, a.project_addr, a.project_symbol, a.profit -- a.daily_price_p…" at bounding box center [539, 189] width 456 height 407
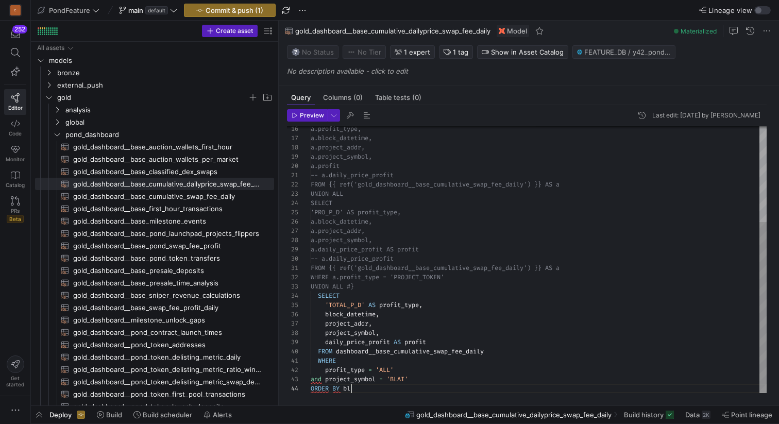
scroll to position [28, 44]
click at [350, 316] on div "a.block_datetime, a.project_addr, a.project_symbol, a.profit -- a.daily_price_p…" at bounding box center [539, 185] width 456 height 416
click at [350, 388] on div "a.block_datetime, a.project_addr, a.project_symbol, a.profit -- a.daily_price_p…" at bounding box center [539, 185] width 456 height 416
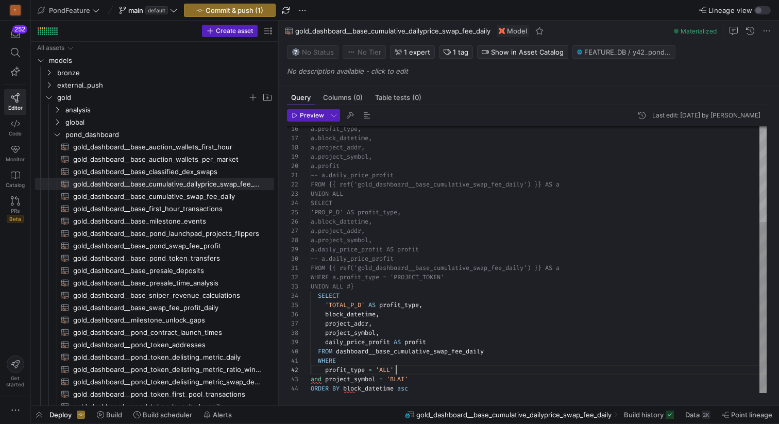
scroll to position [9, 85]
click at [417, 369] on div "a.block_datetime, a.project_addr, a.project_symbol, a.profit -- a.daily_price_p…" at bounding box center [539, 185] width 456 height 416
click at [367, 116] on span "button" at bounding box center [366, 115] width 12 height 12
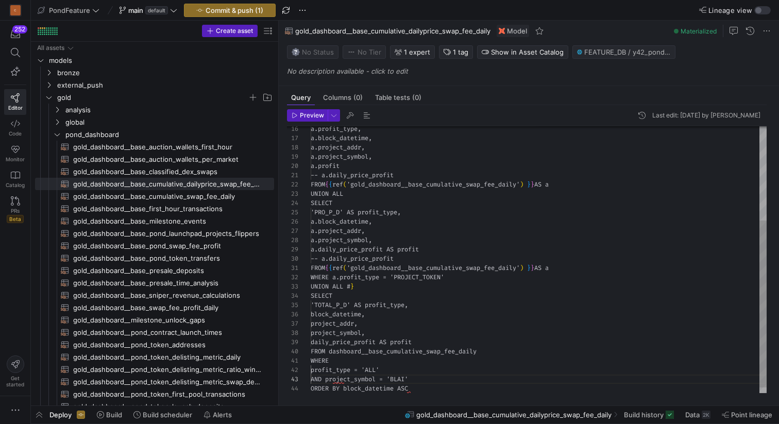
scroll to position [37, 19]
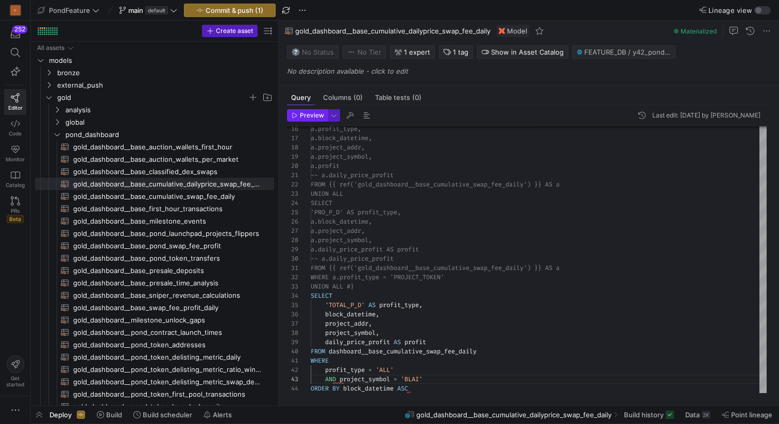
click at [307, 112] on span "Preview" at bounding box center [312, 115] width 24 height 7
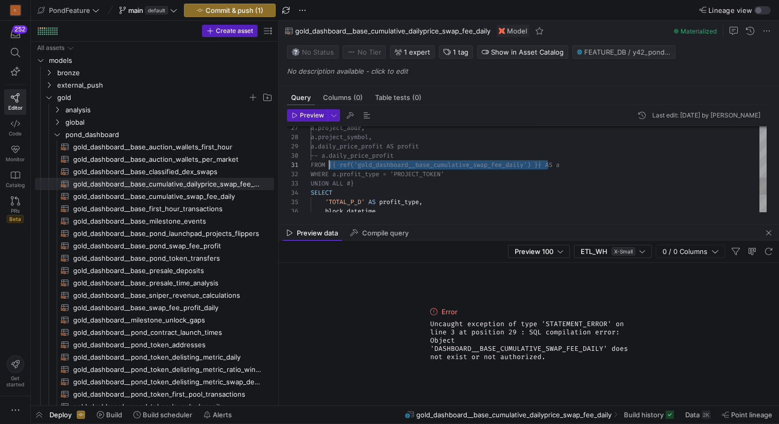
scroll to position [0, 19]
drag, startPoint x: 548, startPoint y: 164, endPoint x: 329, endPoint y: 164, distance: 218.9
click at [329, 164] on div "block_datetime , 'TOTAL_P_D' AS profit_type , SELECT UNION ALL #} WHERE a.profi…" at bounding box center [539, 86] width 456 height 425
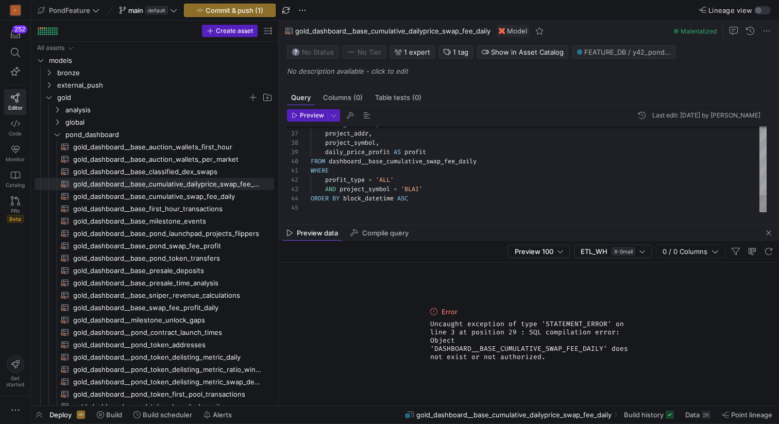
click at [295, 112] on icon "button" at bounding box center [294, 115] width 6 height 6
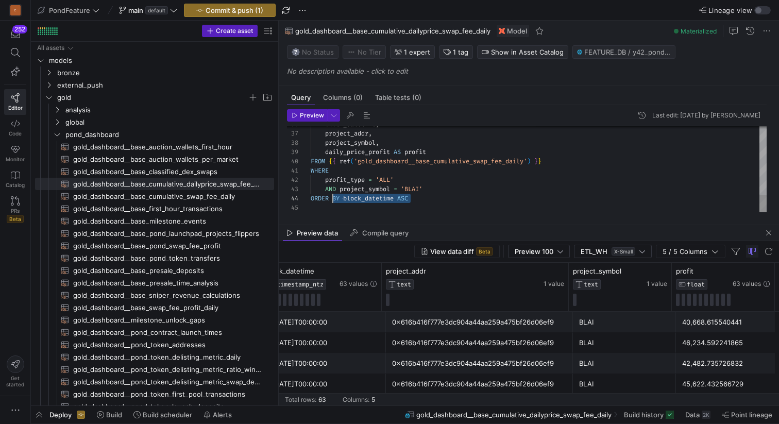
scroll to position [19, 0]
drag, startPoint x: 420, startPoint y: 199, endPoint x: 288, endPoint y: 190, distance: 132.1
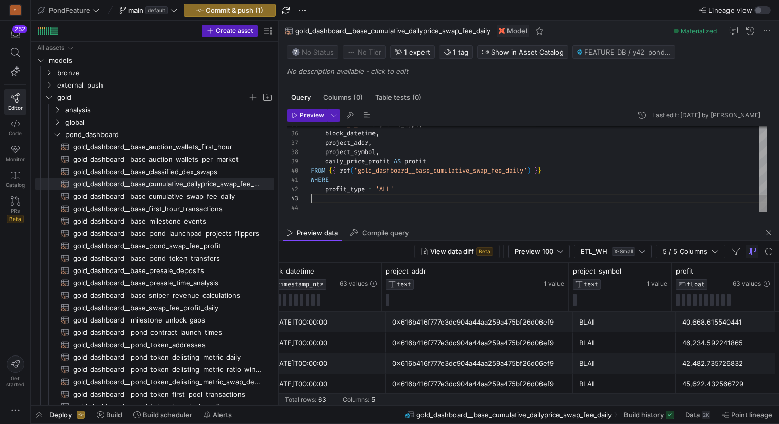
scroll to position [9, 84]
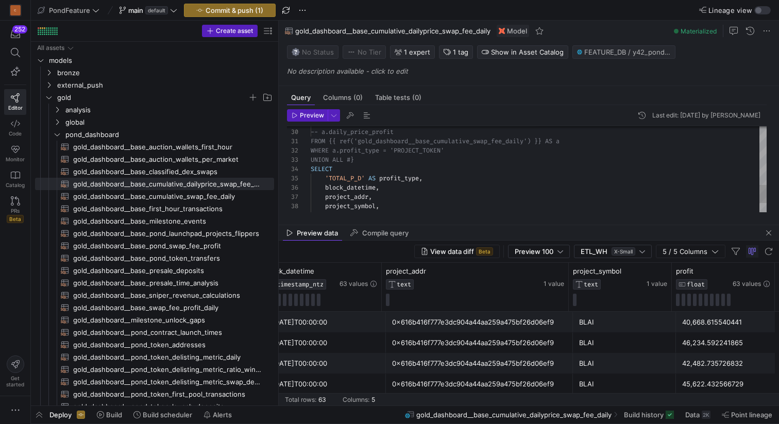
click at [371, 159] on div "block_datetime , project_addr , project_symbol , daily_price_profit AS profit '…" at bounding box center [539, 53] width 456 height 407
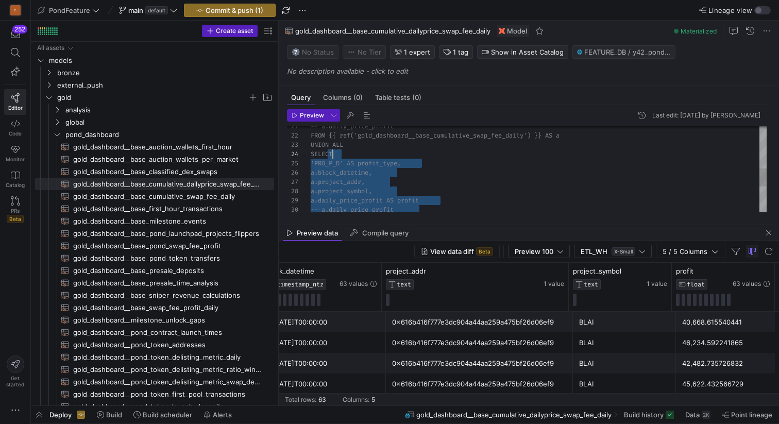
click at [362, 153] on div "-- a.daily_price_profit a.daily_price_profit AS profit a.project_symbol, a.proj…" at bounding box center [539, 131] width 456 height 407
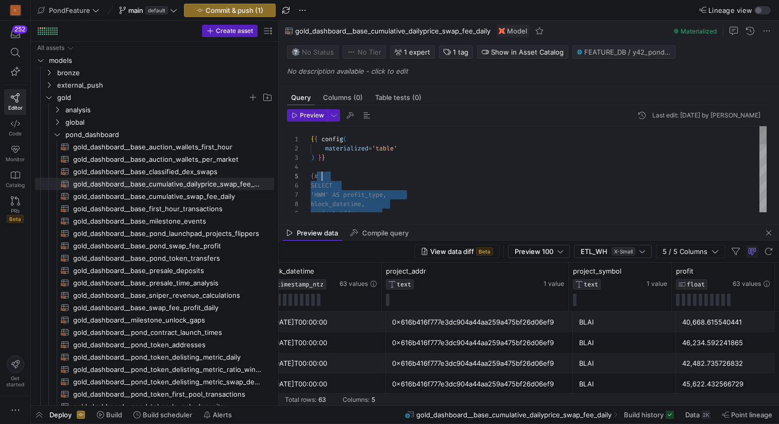
click at [328, 175] on div "project_addr, block_datetime, 'HWM' AS profit_type, SELECT {# ) } } materialize…" at bounding box center [539, 329] width 456 height 407
click at [346, 171] on div "project_addr , block_datetime , 'HWM' AS profit_type , SELECT ) } } materialize…" at bounding box center [539, 329] width 456 height 407
click at [367, 114] on span "button" at bounding box center [366, 115] width 12 height 12
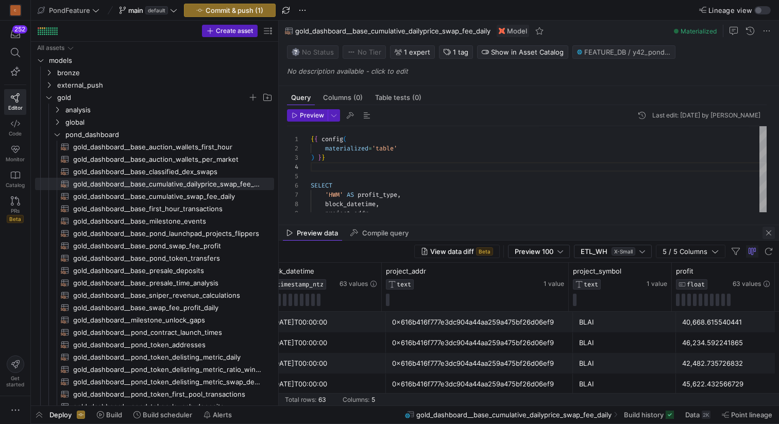
click at [766, 231] on span "button" at bounding box center [768, 233] width 12 height 12
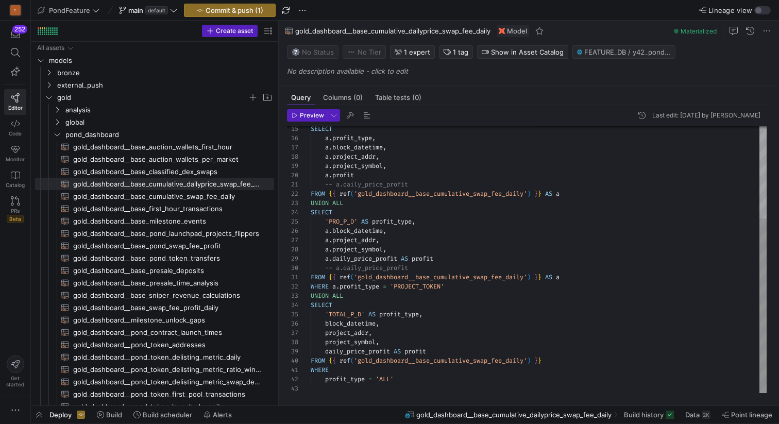
click at [486, 328] on div "SELECT a . profit_type , a . block_datetime , a . project_addr , a . project_sy…" at bounding box center [539, 189] width 456 height 407
click at [367, 112] on span "button" at bounding box center [366, 115] width 12 height 12
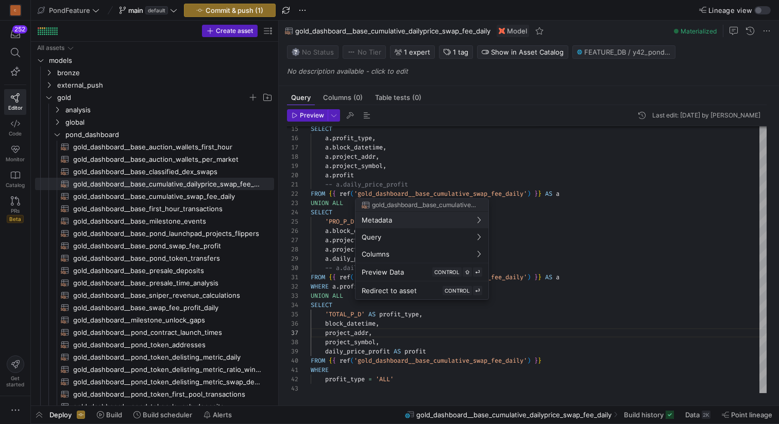
click at [457, 170] on div at bounding box center [389, 212] width 779 height 424
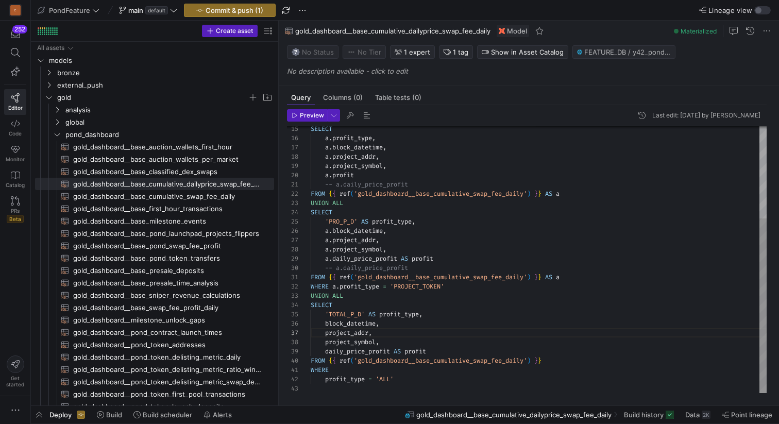
scroll to position [83, 44]
click at [440, 177] on div "SELECT a . profit_type , a . block_datetime , a . project_addr , a . project_sy…" at bounding box center [539, 189] width 456 height 407
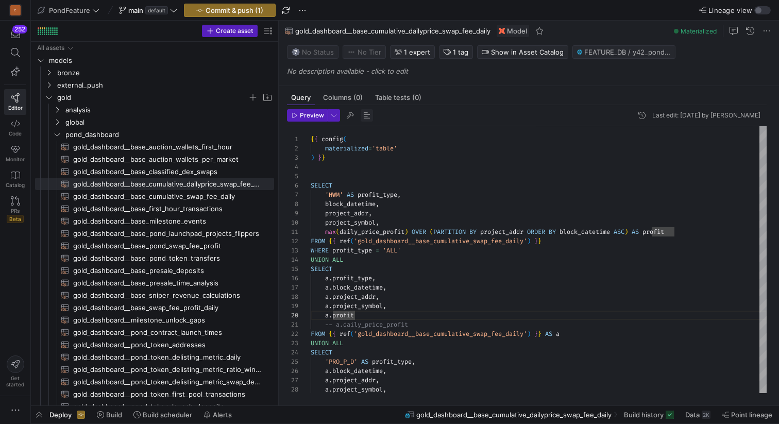
click at [365, 115] on span "button" at bounding box center [366, 115] width 12 height 12
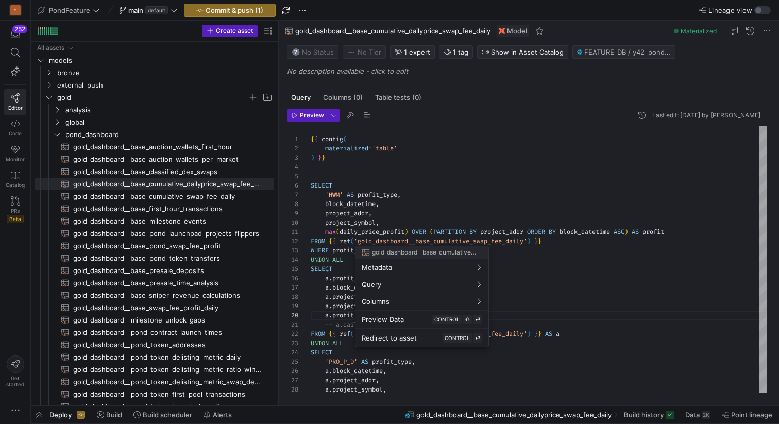
click at [237, 8] on div at bounding box center [389, 212] width 779 height 424
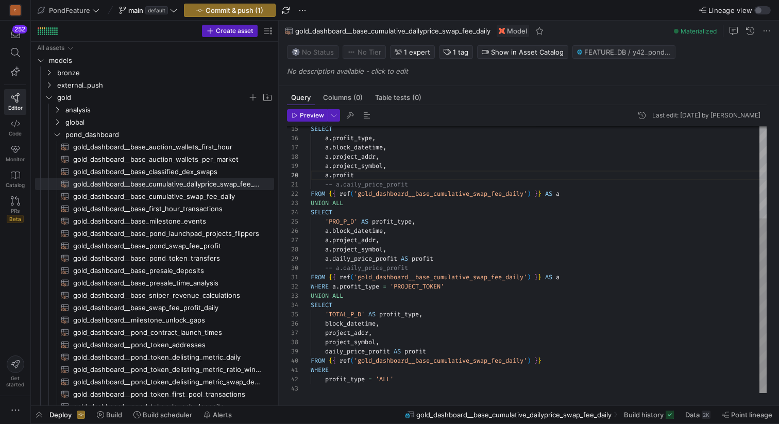
type textarea "FROM {{ ref('gold_dashboard__base_cumulative_swap_fee_daily') }} AS a WHERE a.p…"
click at [351, 311] on div "SELECT a . profit_type , a . block_datetime , a . project_addr , a . project_sy…" at bounding box center [539, 189] width 456 height 407
click at [432, 308] on div "SELECT a . profit_type , a . block_datetime , a . project_addr , a . project_sy…" at bounding box center [539, 189] width 456 height 407
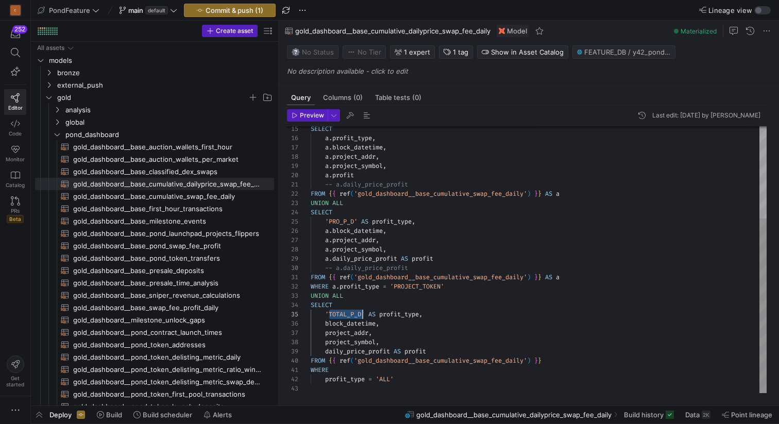
scroll to position [28, 22]
click at [231, 12] on span "Commit & push (1)" at bounding box center [234, 10] width 58 height 8
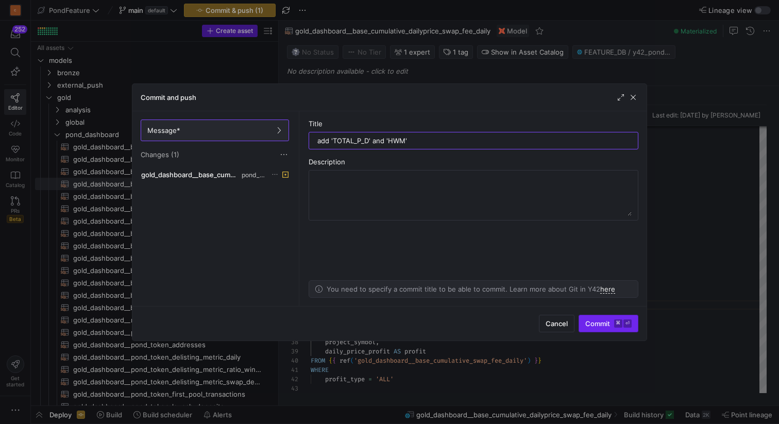
type input "add 'TOTAL_P_D' and 'HWM'"
click at [589, 321] on span "Commit ⌘ ⏎" at bounding box center [608, 323] width 46 height 8
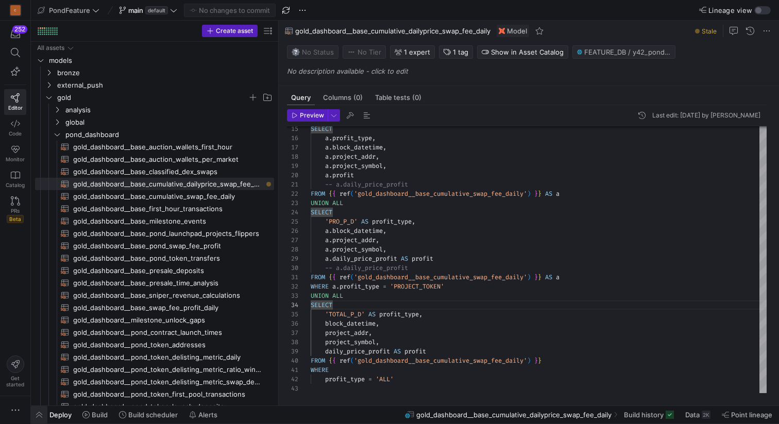
click at [40, 413] on span "button" at bounding box center [39, 415] width 16 height 18
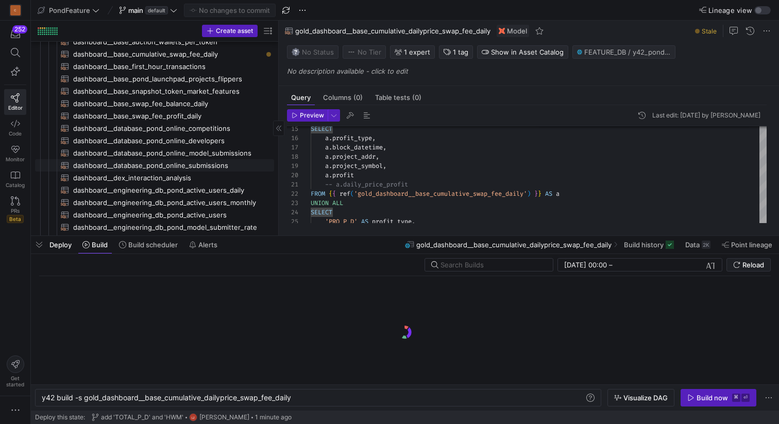
scroll to position [596, 0]
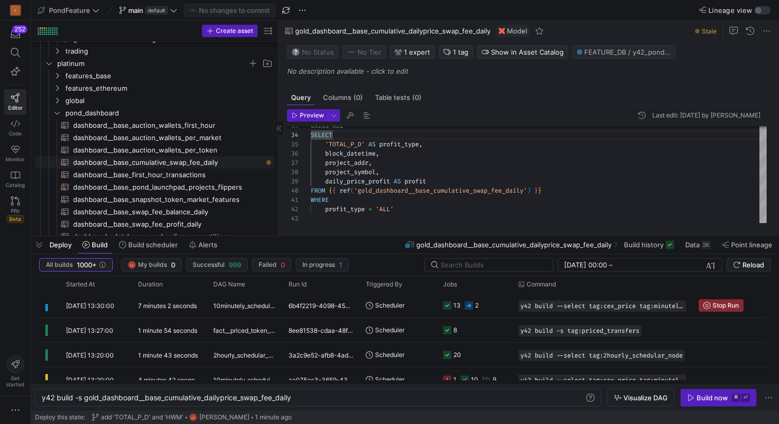
click at [216, 160] on span "dashboard__base_cumulative_swap_fee_daily​​​​​​​​​​" at bounding box center [167, 163] width 189 height 12
type textarea "{{ config( materialized='view' ) }} SELECT profit_type, block_datetime, {# proj…"
type textarea "y42 build -s dashboard__base_cumulative_swap_fee_daily"
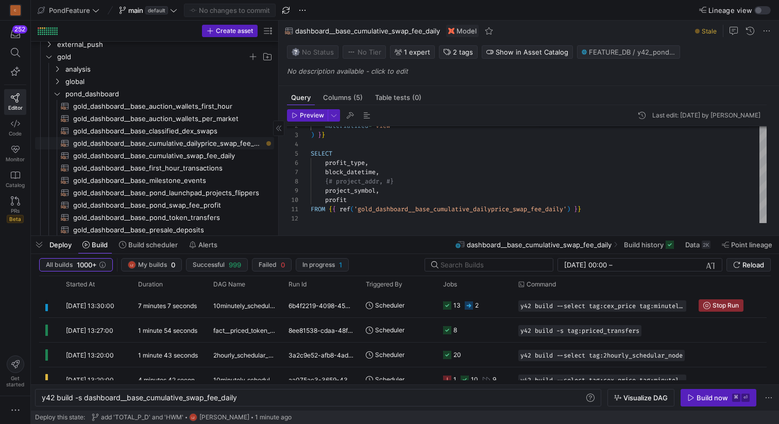
click at [213, 145] on span "gold_dashboard__base_cumulative_dailyprice_swap_fee_daily​​​​​​​​​​" at bounding box center [167, 143] width 189 height 12
type textarea "{{ config( materialized='table' ) }} SELECT 'HWM' AS profit_type, block_datetim…"
type textarea "y42 build -s gold_dashboard__base_cumulative_dailyprice_swap_fee_daily"
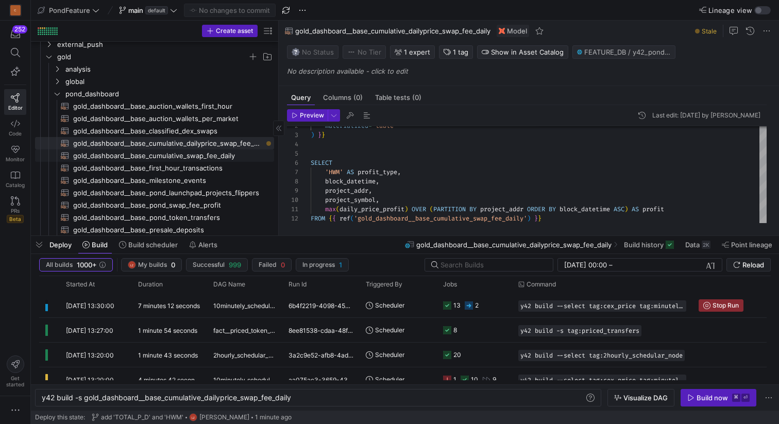
click at [208, 152] on span "gold_dashboard__base_cumulative_swap_fee_daily​​​​​​​​​​" at bounding box center [167, 156] width 189 height 12
type textarea "{{ config( materialized='table' ) }} with temp_median_price_daily as ( select t…"
type textarea "y42 build -s gold_dashboard__base_cumulative_swap_fee_daily"
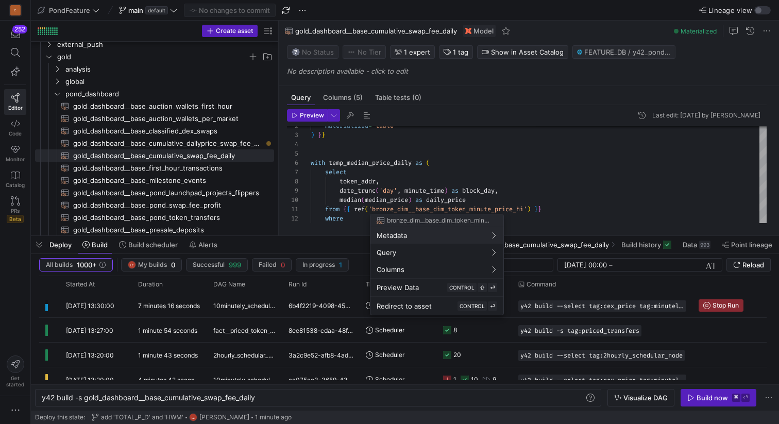
click at [463, 149] on div at bounding box center [389, 212] width 779 height 424
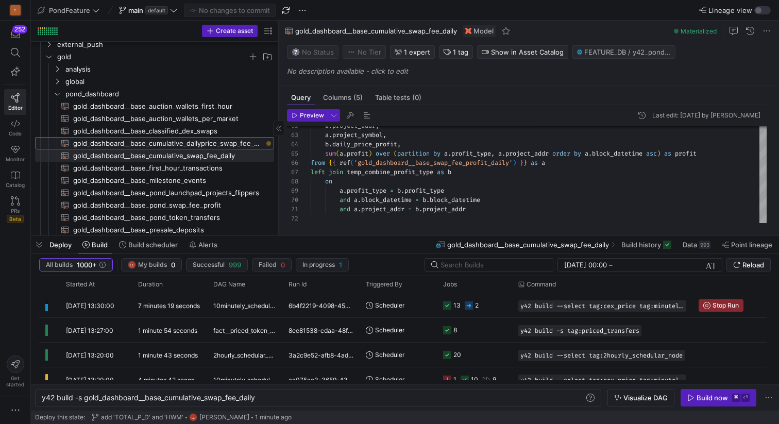
click at [226, 143] on span "gold_dashboard__base_cumulative_dailyprice_swap_fee_daily​​​​​​​​​​" at bounding box center [167, 143] width 189 height 12
type textarea "{{ config( materialized='table' ) }} SELECT 'HWM' AS profit_type, block_datetim…"
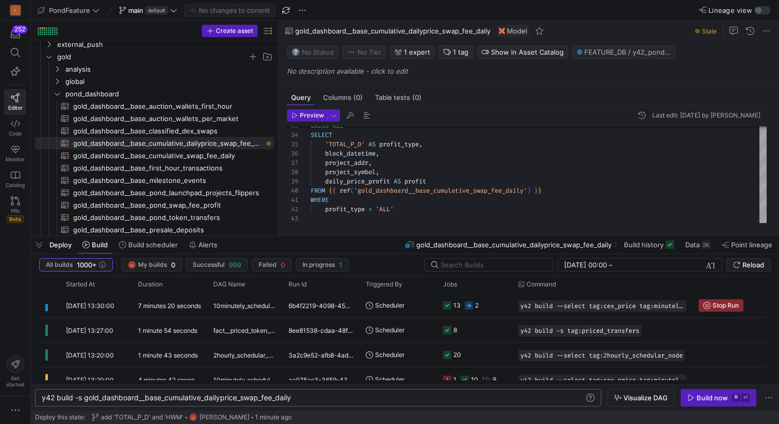
click at [317, 398] on div "y42 build -s gold_dashboard__base_cumulative_daily price_swap_fee_daily" at bounding box center [313, 397] width 542 height 8
type textarea "y42 build -s gold_dashboard__base_cumulative_dailyprice_swap_fee_daily+"
click at [648, 391] on span "button" at bounding box center [641, 397] width 66 height 16
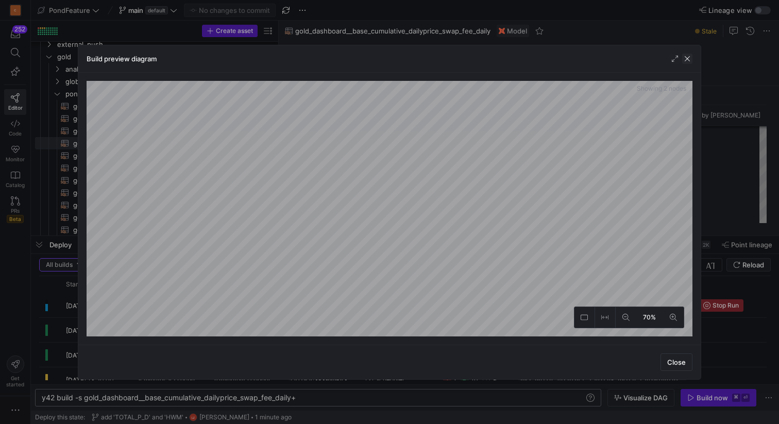
click at [690, 60] on span "button" at bounding box center [687, 59] width 10 height 10
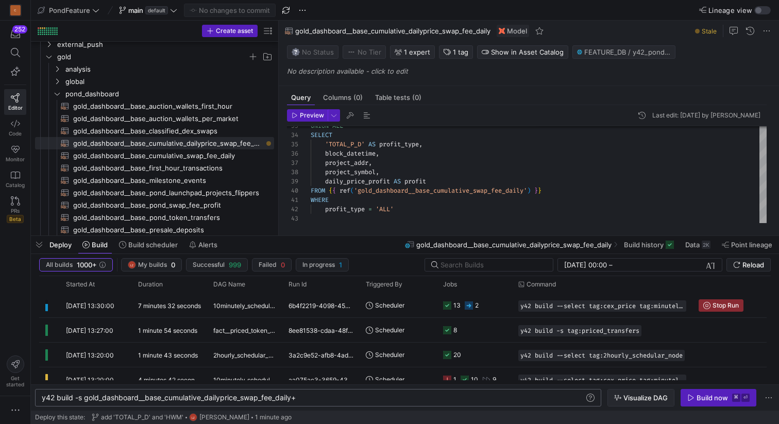
click at [633, 394] on span "Visualize DAG" at bounding box center [645, 397] width 44 height 8
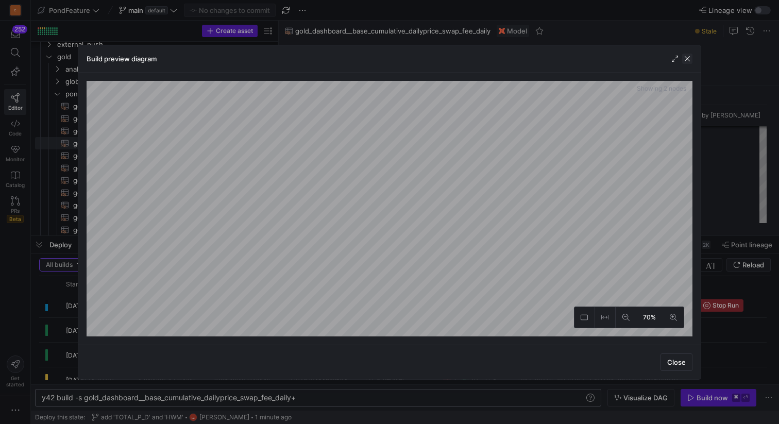
click at [687, 62] on span "button" at bounding box center [687, 59] width 10 height 10
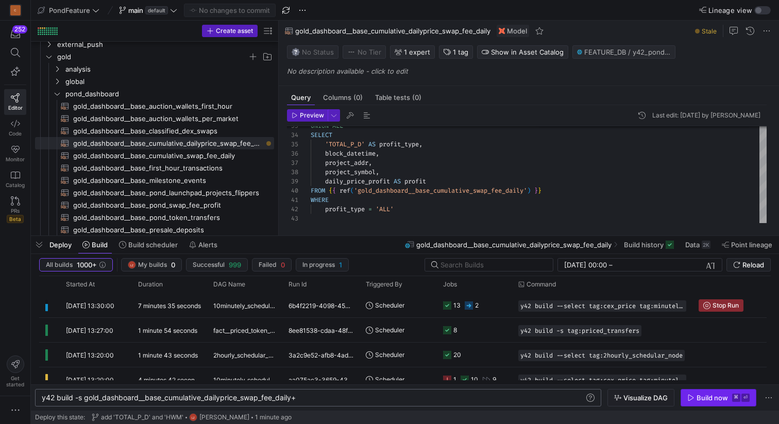
click at [699, 395] on div "Build now" at bounding box center [711, 397] width 31 height 8
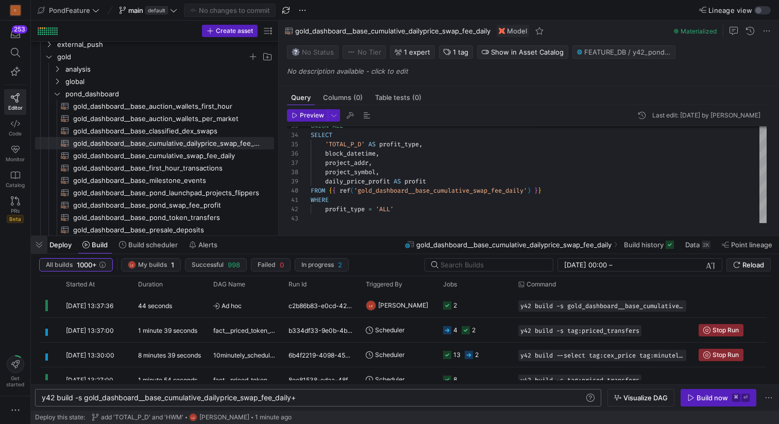
click at [40, 243] on span "button" at bounding box center [39, 245] width 16 height 18
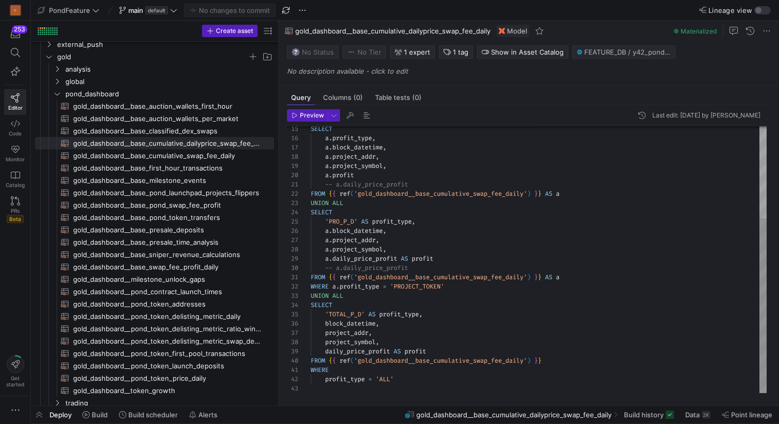
click at [404, 313] on div "SELECT a . profit_type , a . block_datetime , a . project_addr , a . project_sy…" at bounding box center [539, 189] width 456 height 407
click at [348, 315] on div "SELECT a . profit_type , a . block_datetime , a . project_addr , a . project_sy…" at bounding box center [539, 189] width 456 height 407
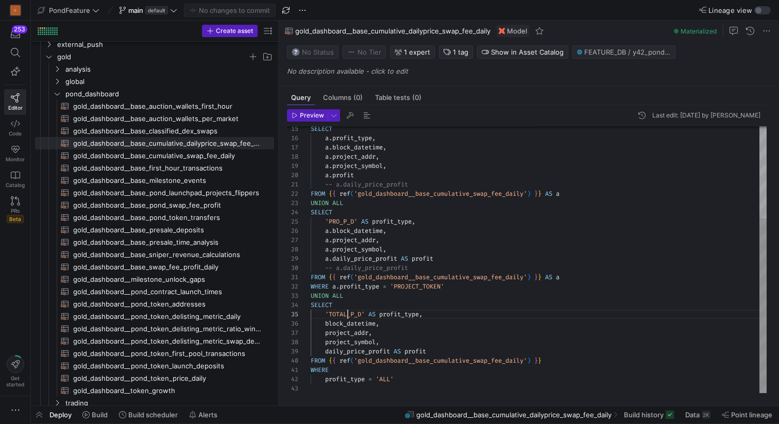
click at [348, 315] on div "SELECT a . profit_type , a . block_datetime , a . project_addr , a . project_sy…" at bounding box center [539, 189] width 456 height 407
type textarea "-- a.daily_price_profit FROM {{ ref('gold_dashboard__base_cumulative_swap_fee_d…"
click at [341, 219] on div "SELECT a . profit_type , a . block_datetime , a . project_addr , a . project_sy…" at bounding box center [539, 189] width 456 height 407
